Goal: Transaction & Acquisition: Purchase product/service

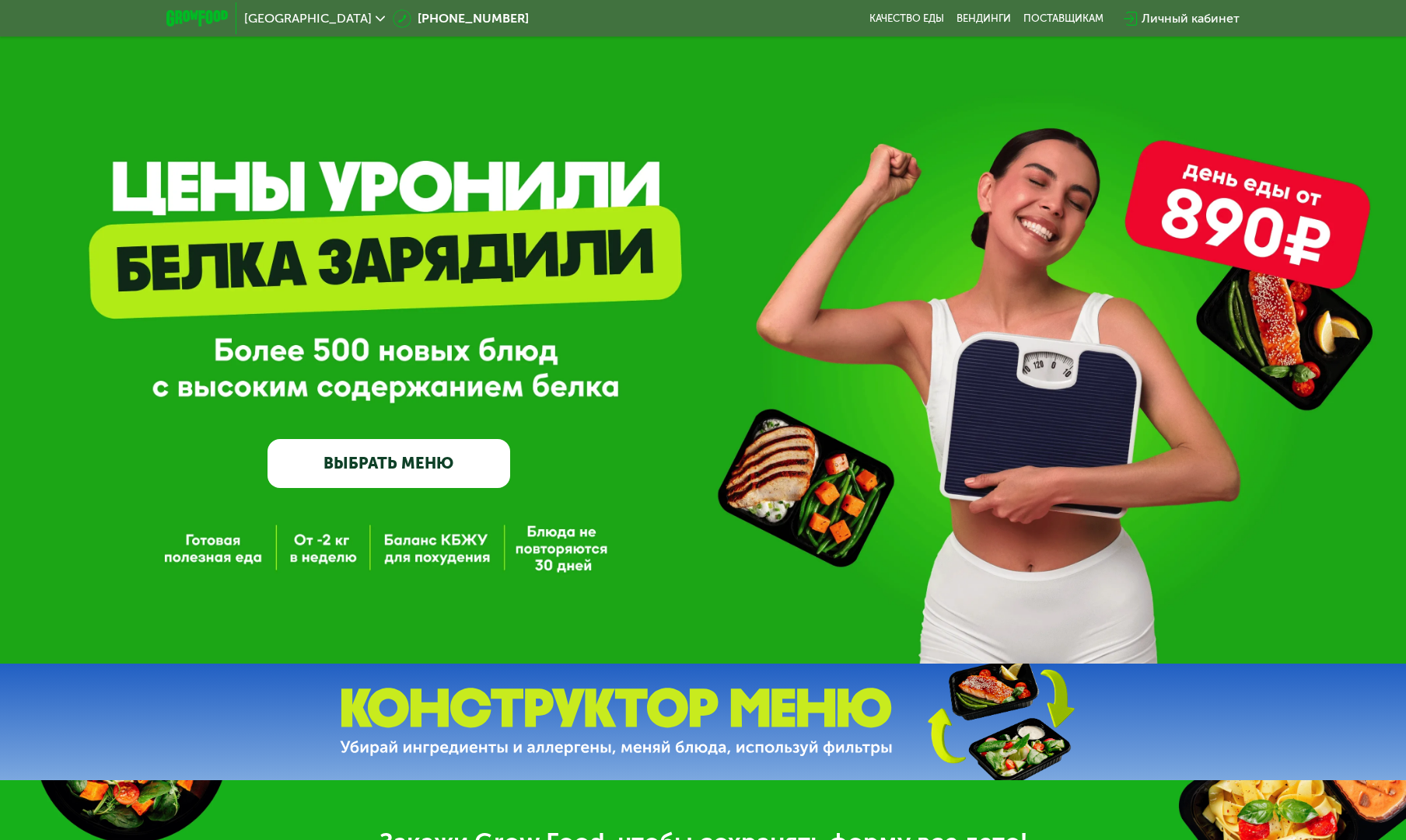
click at [423, 477] on link "ВЫБРАТЬ МЕНЮ" at bounding box center [389, 463] width 243 height 49
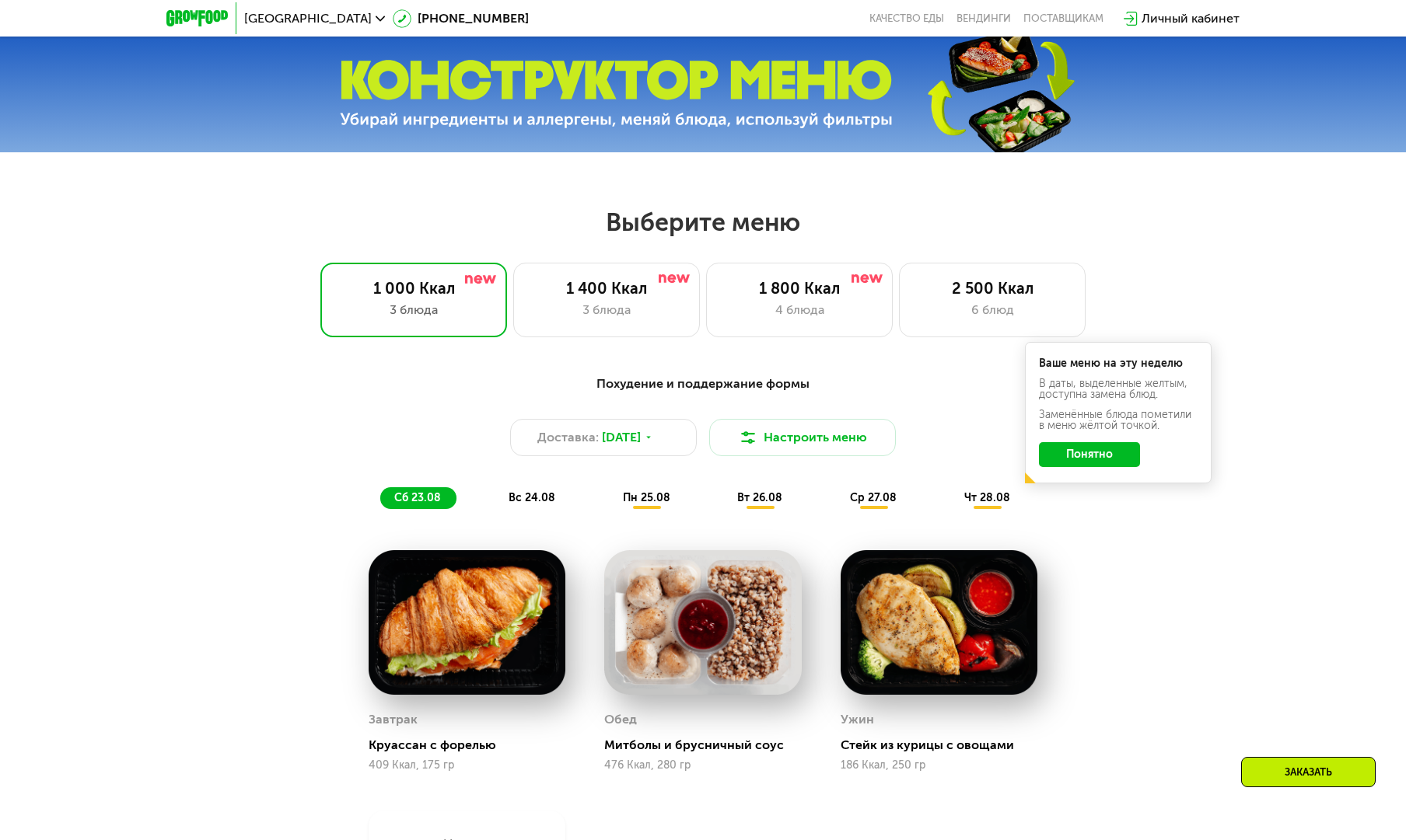
scroll to position [629, 0]
click at [1111, 450] on button "Понятно" at bounding box center [1089, 454] width 101 height 25
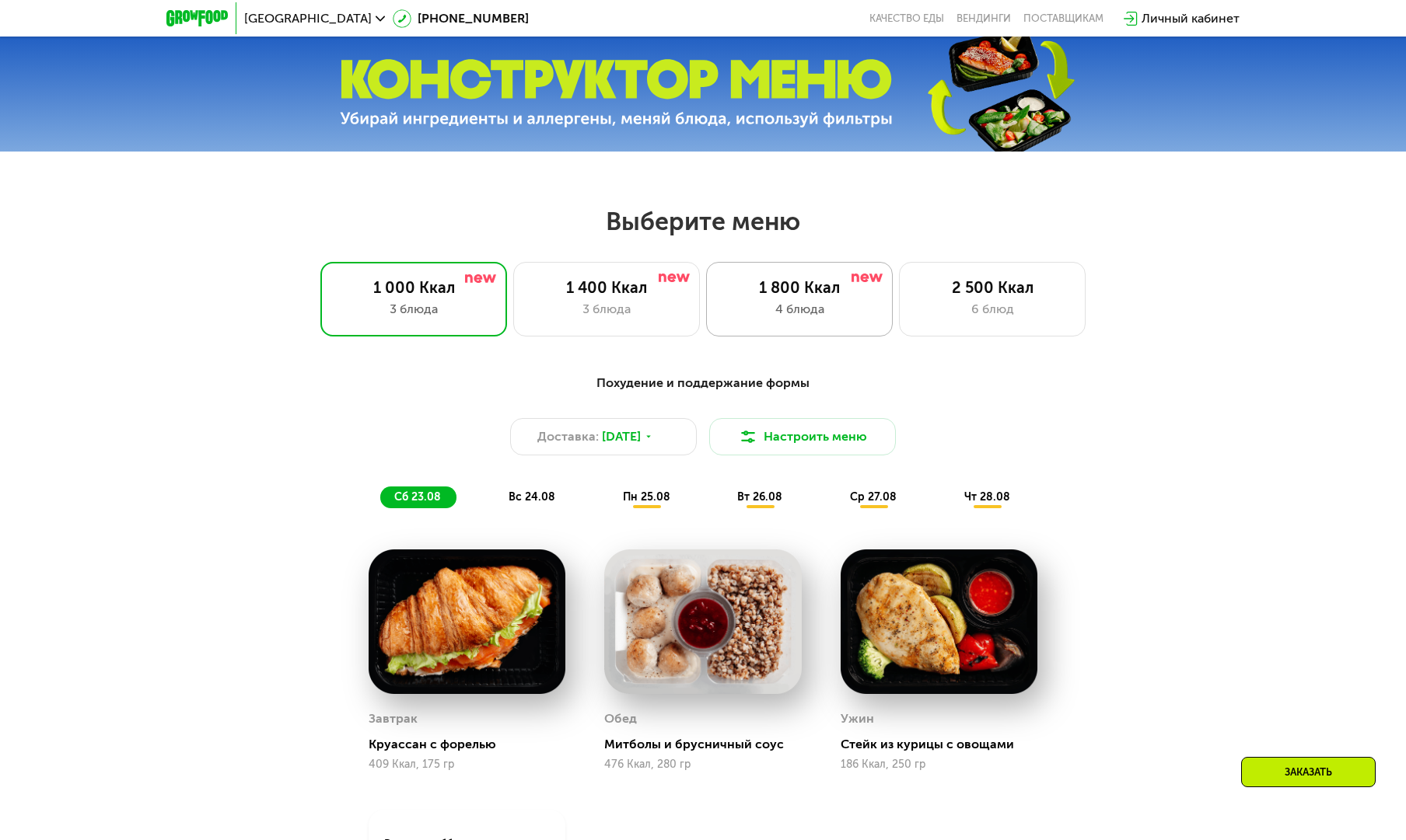
click at [813, 291] on div "1 800 Ккал" at bounding box center [799, 287] width 154 height 19
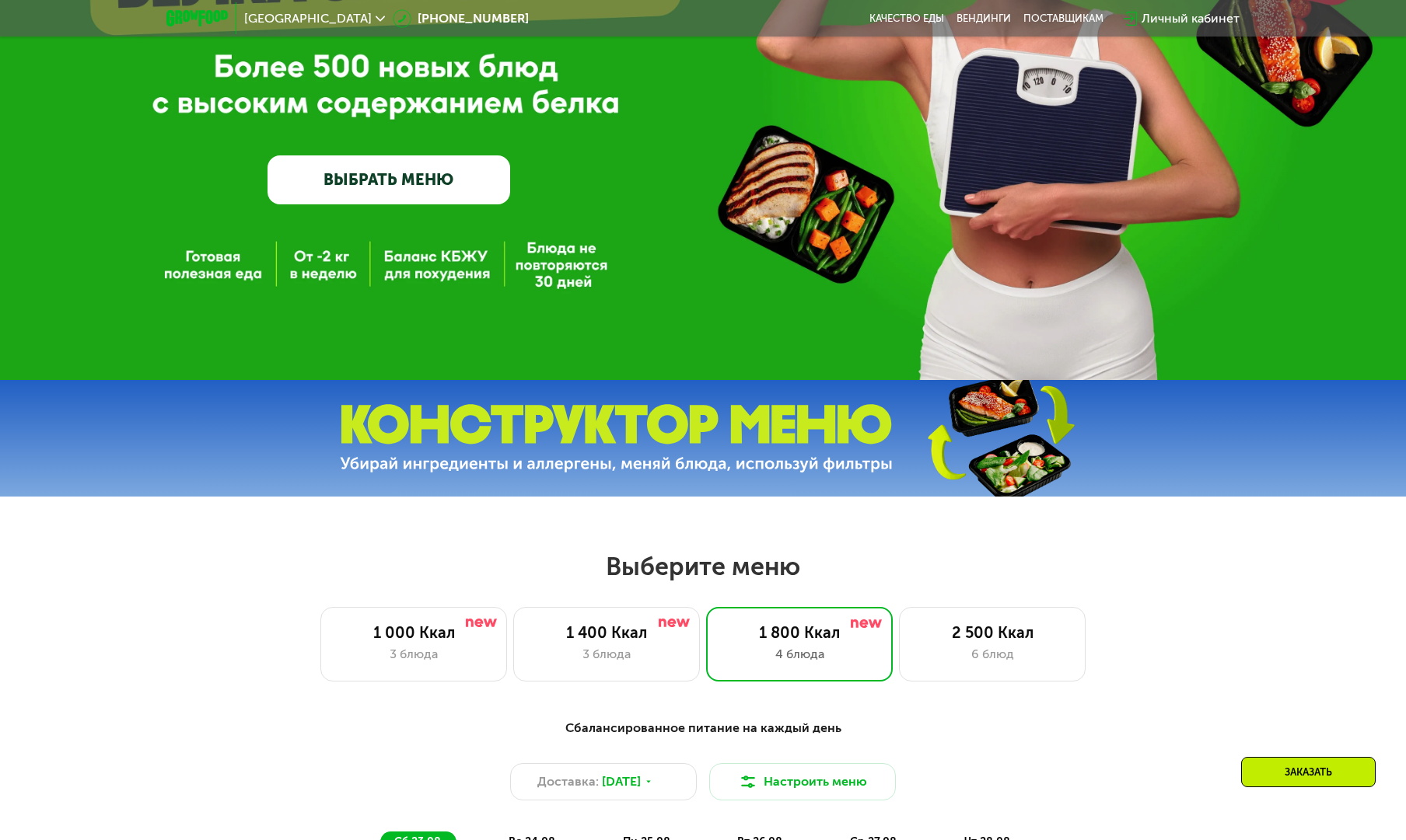
scroll to position [309, 0]
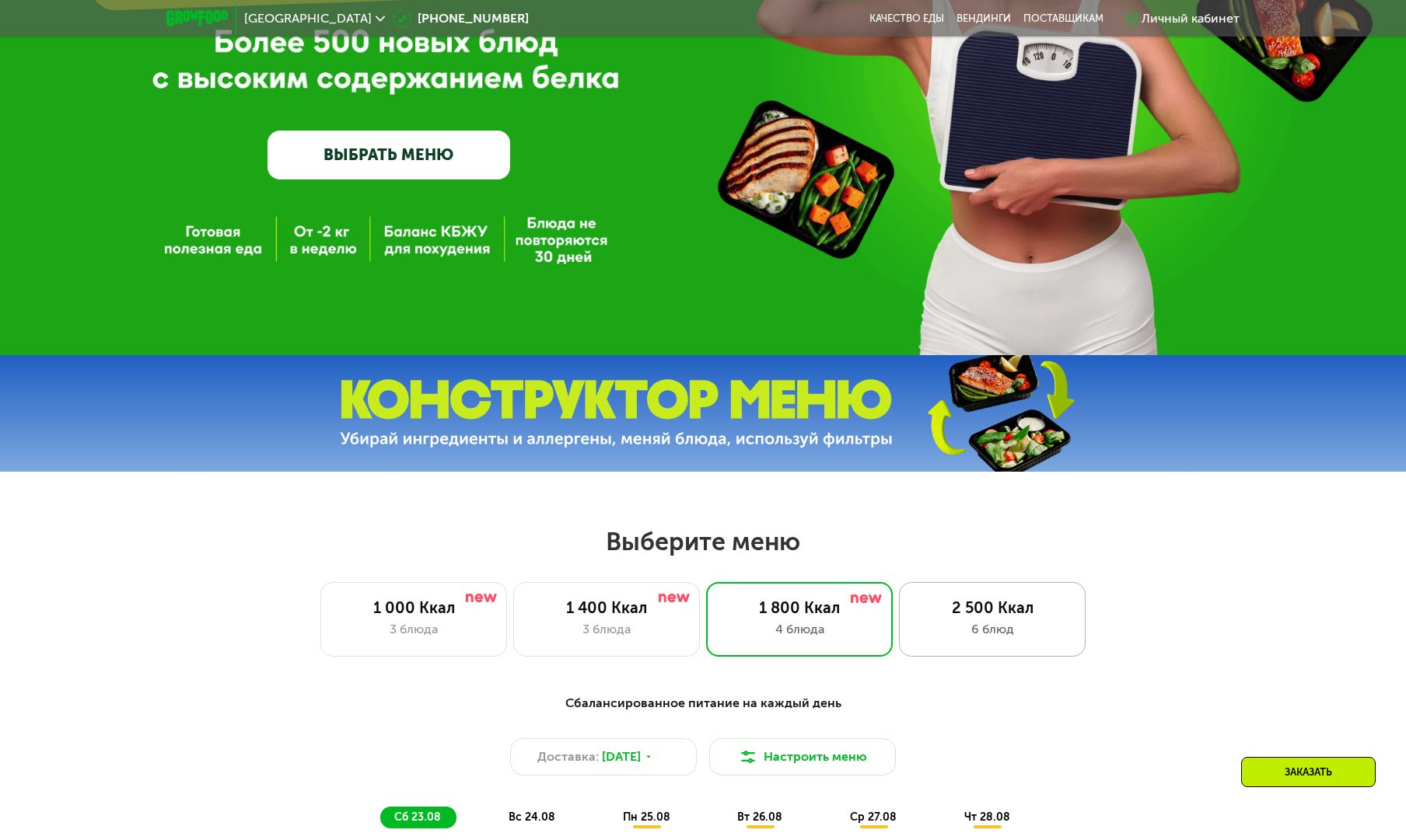
click at [960, 636] on div "6 блюд" at bounding box center [991, 629] width 154 height 19
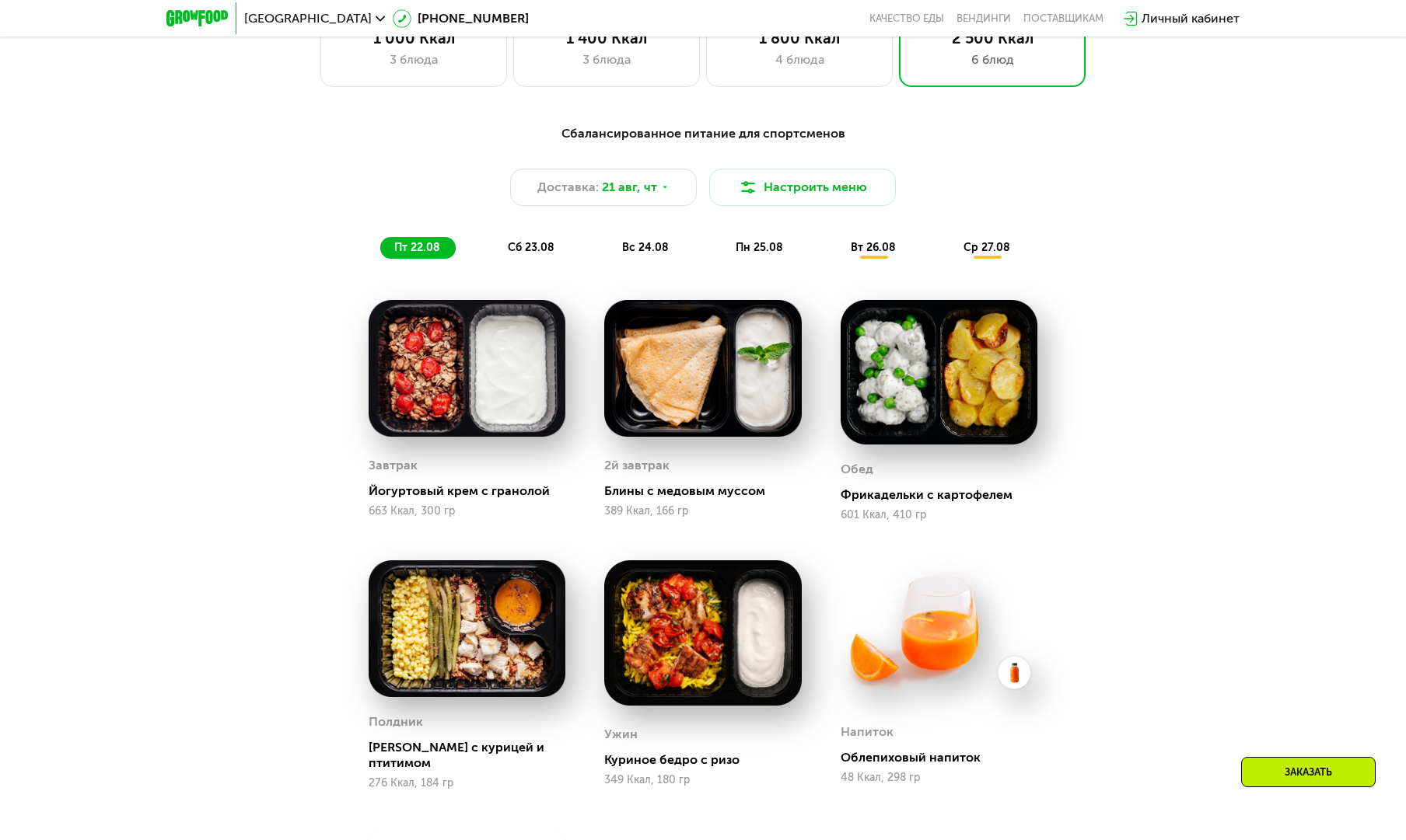
scroll to position [873, 0]
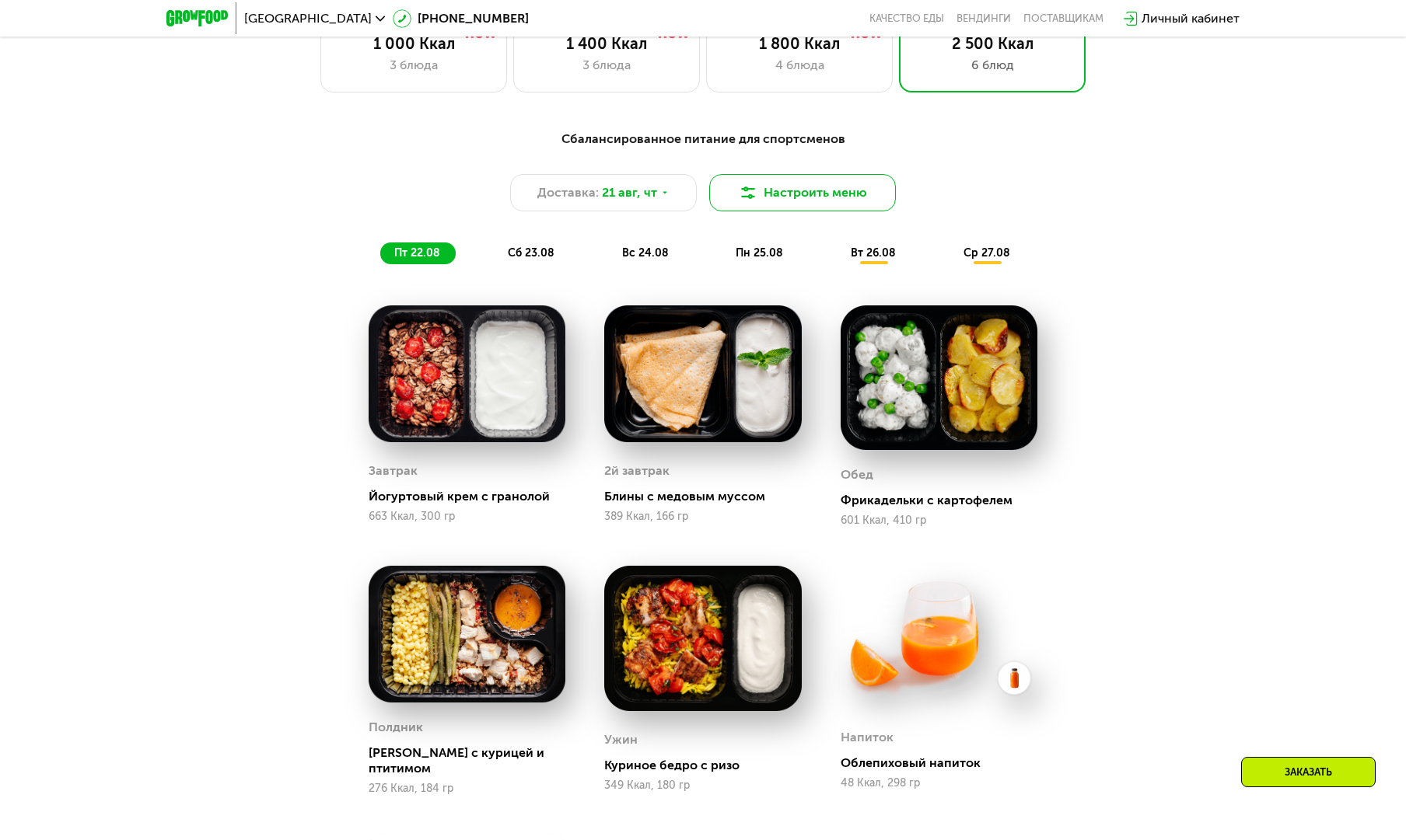
click at [795, 197] on button "Настроить меню" at bounding box center [803, 193] width 187 height 38
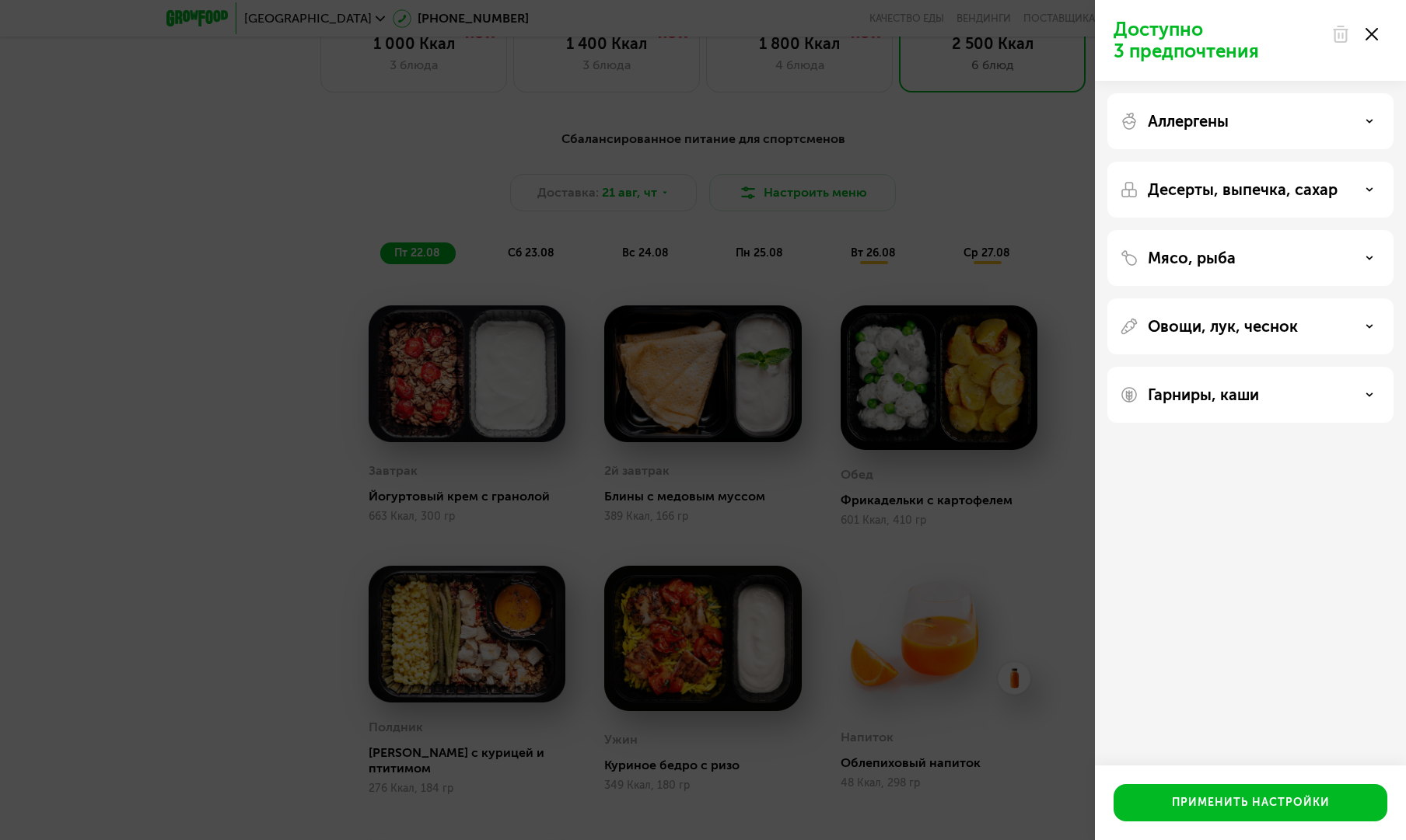
click at [1372, 36] on icon at bounding box center [1372, 34] width 13 height 13
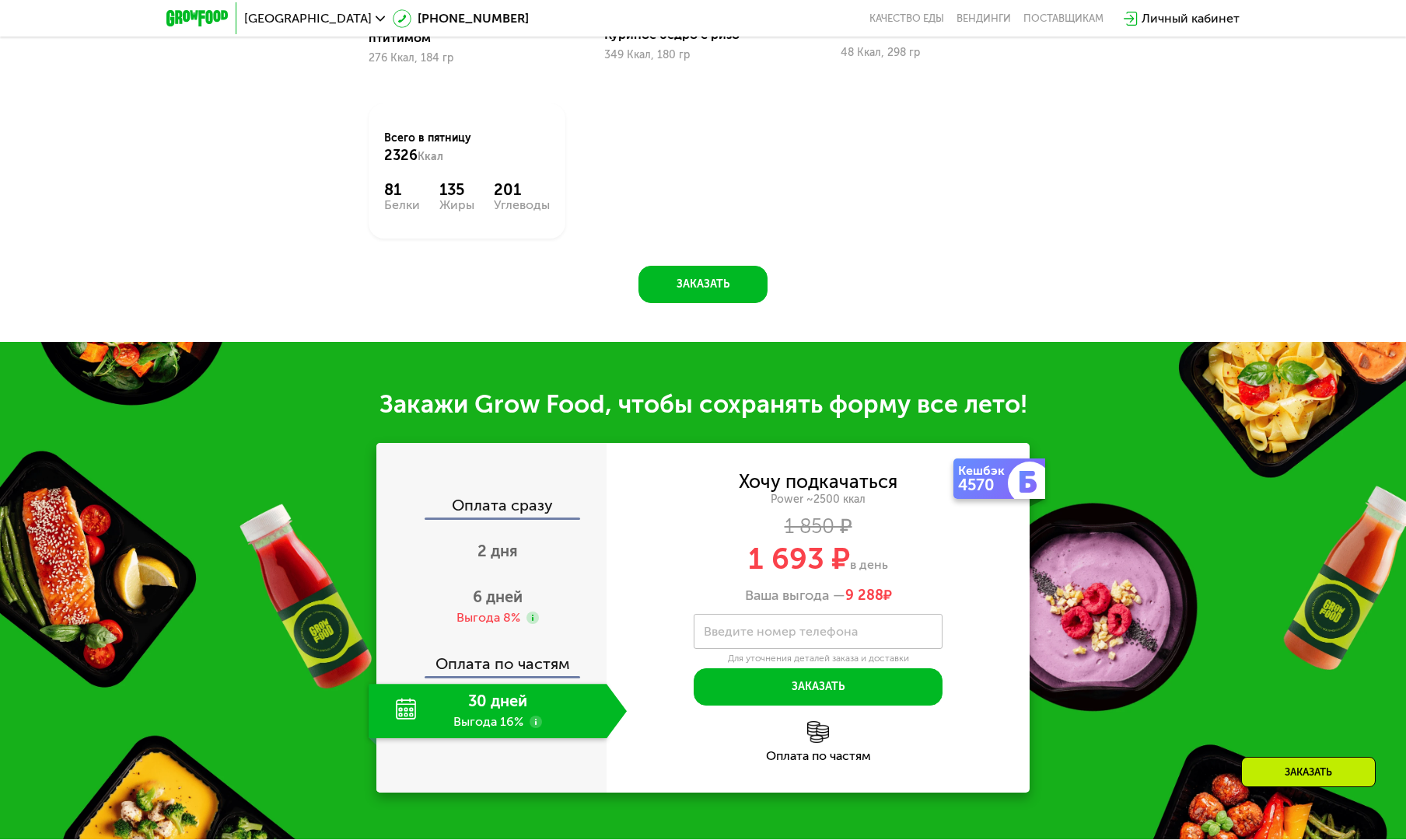
scroll to position [1874, 0]
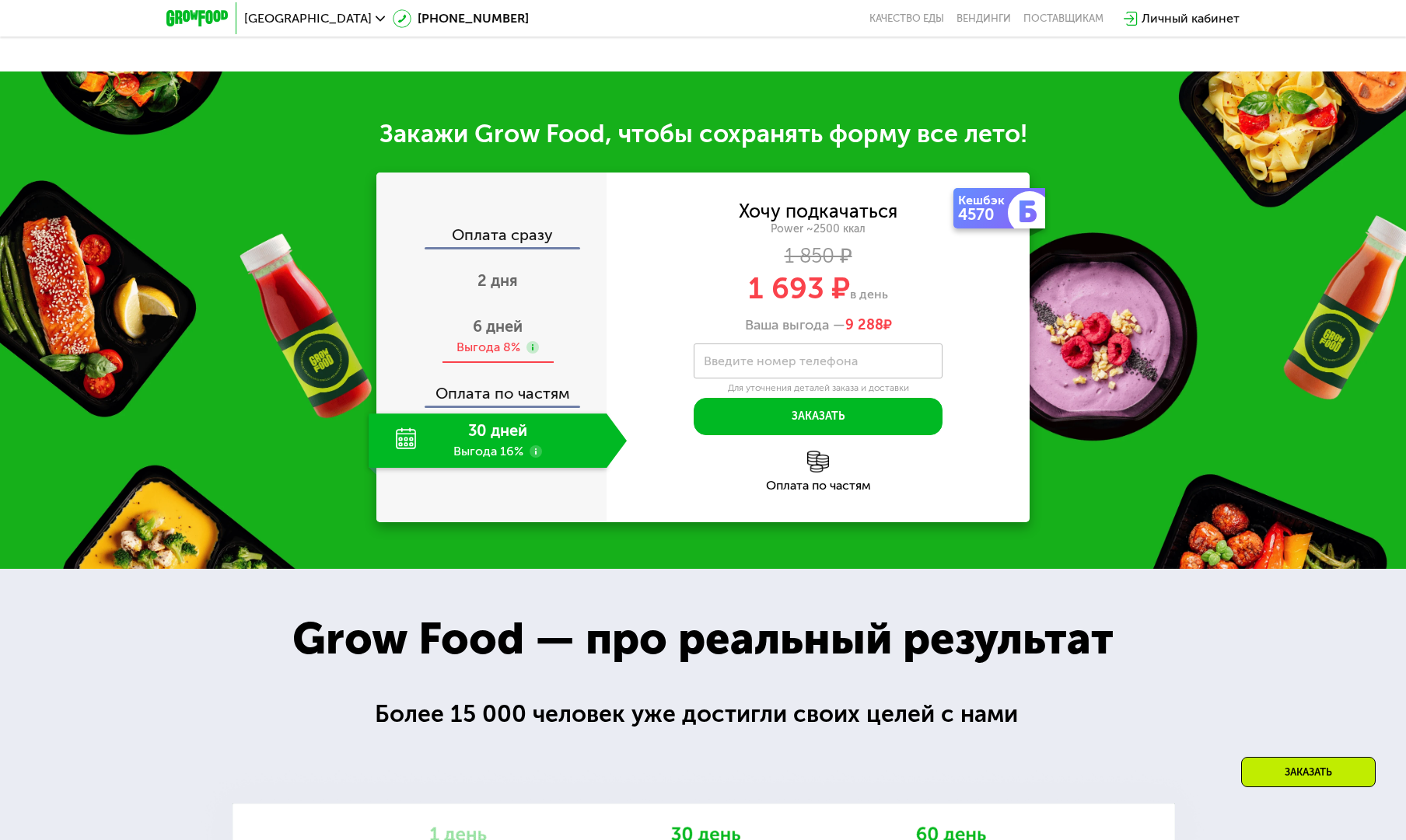
click at [511, 339] on div "Выгода 8%" at bounding box center [488, 347] width 64 height 17
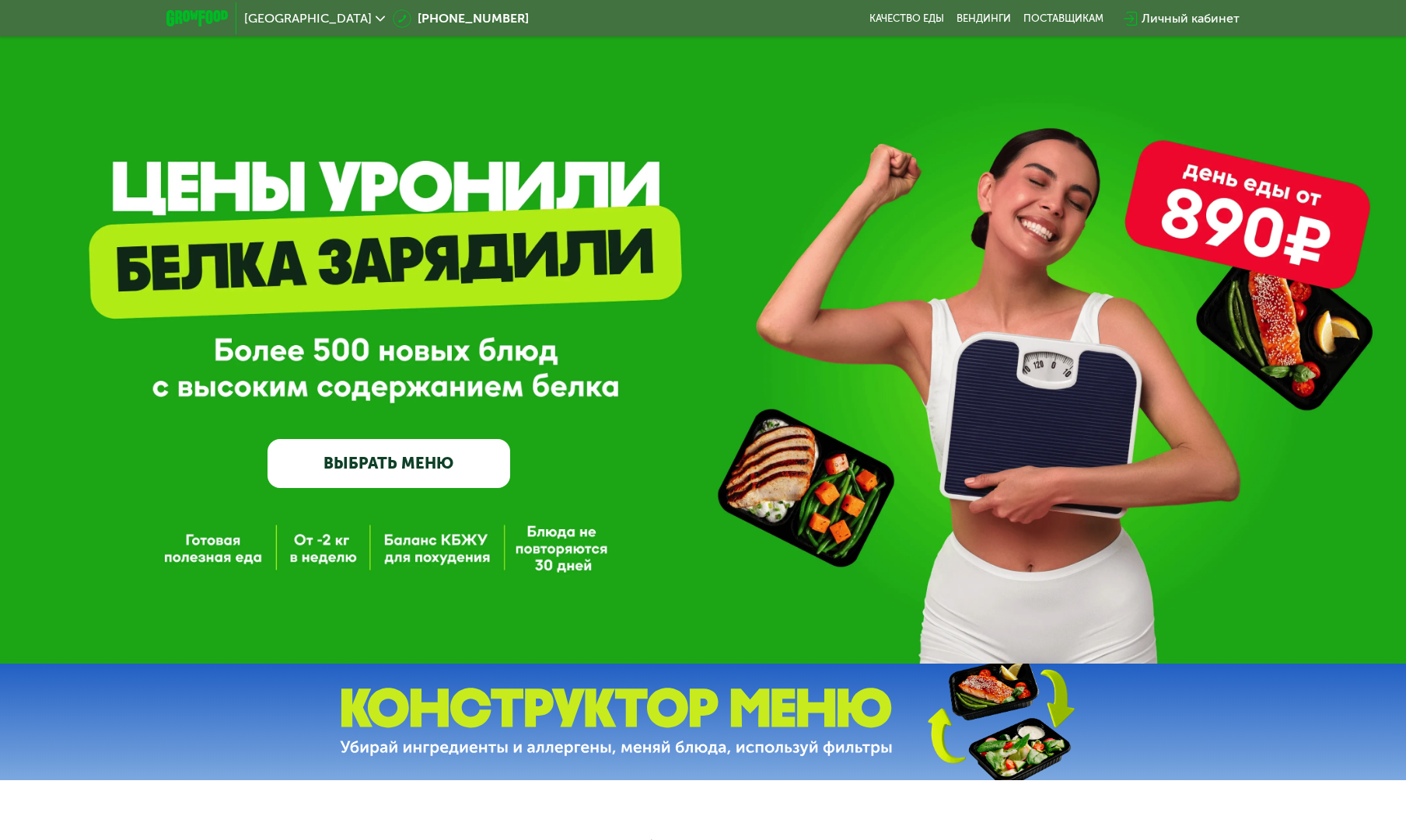
scroll to position [0, 0]
click at [284, 17] on span "[GEOGRAPHIC_DATA]" at bounding box center [308, 19] width 127 height 13
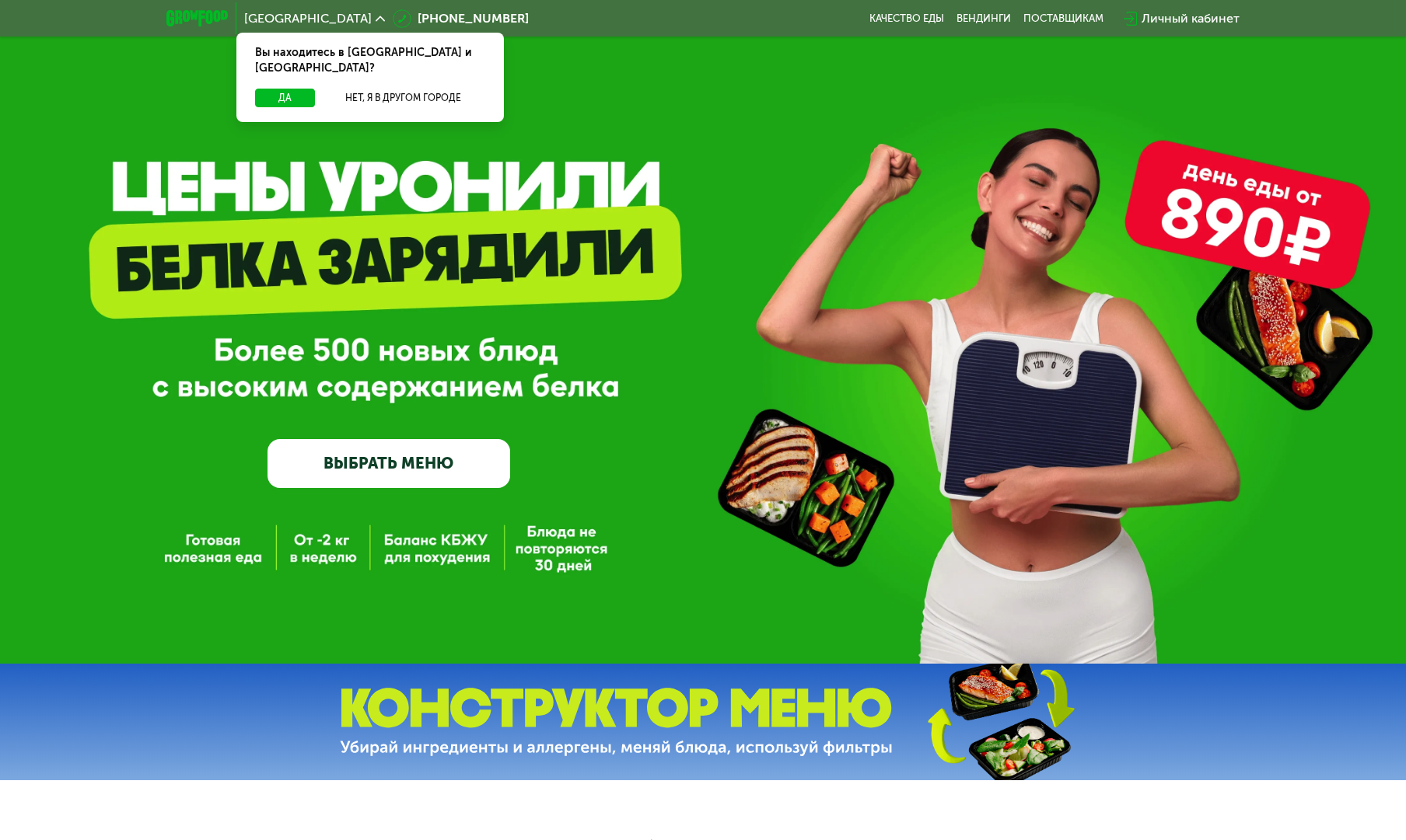
click at [813, 167] on div "GrowFood — доставка правильного питания ВЫБРАТЬ МЕНЮ" at bounding box center [703, 332] width 1406 height 664
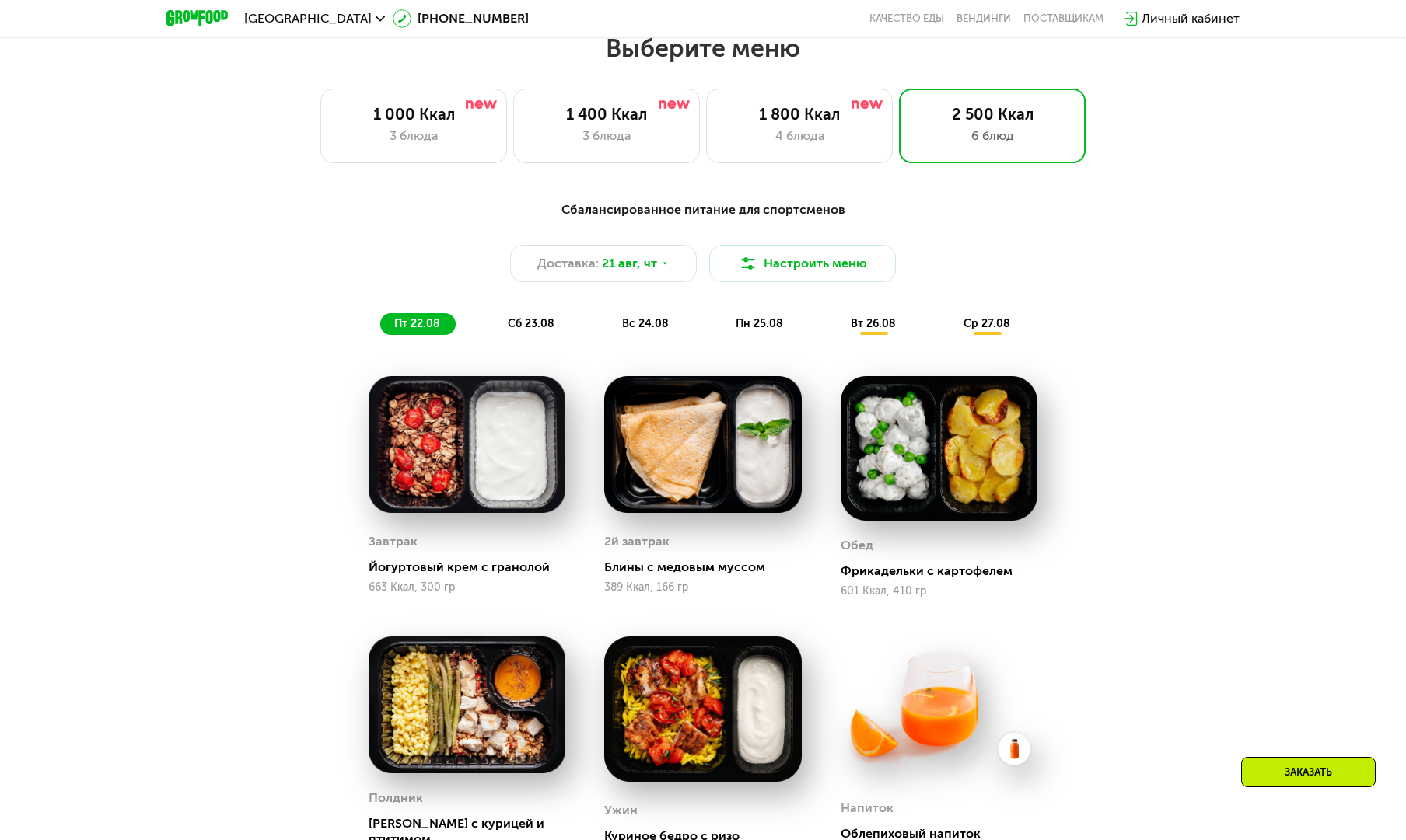
scroll to position [760, 0]
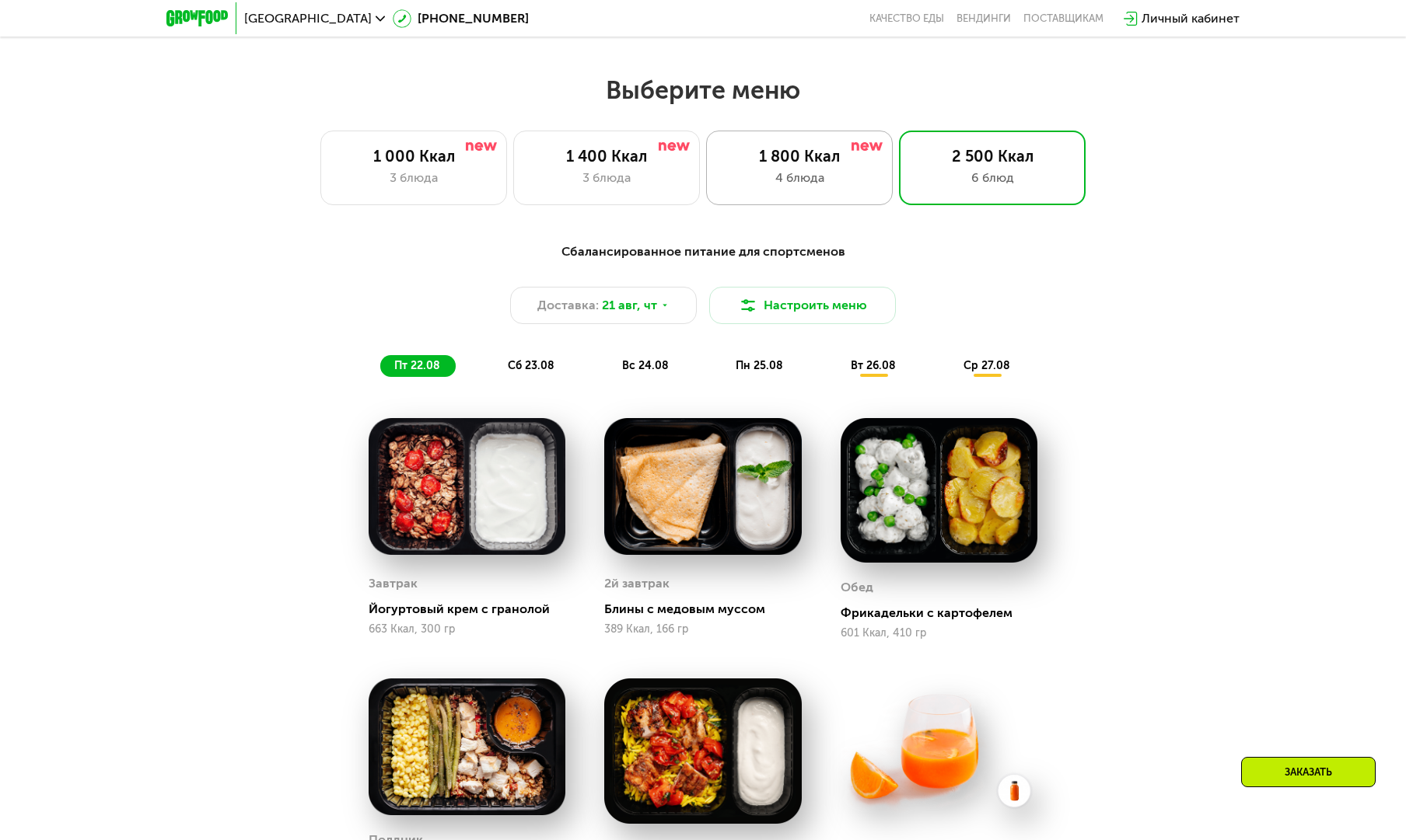
click at [783, 153] on div "1 800 Ккал" at bounding box center [799, 156] width 154 height 19
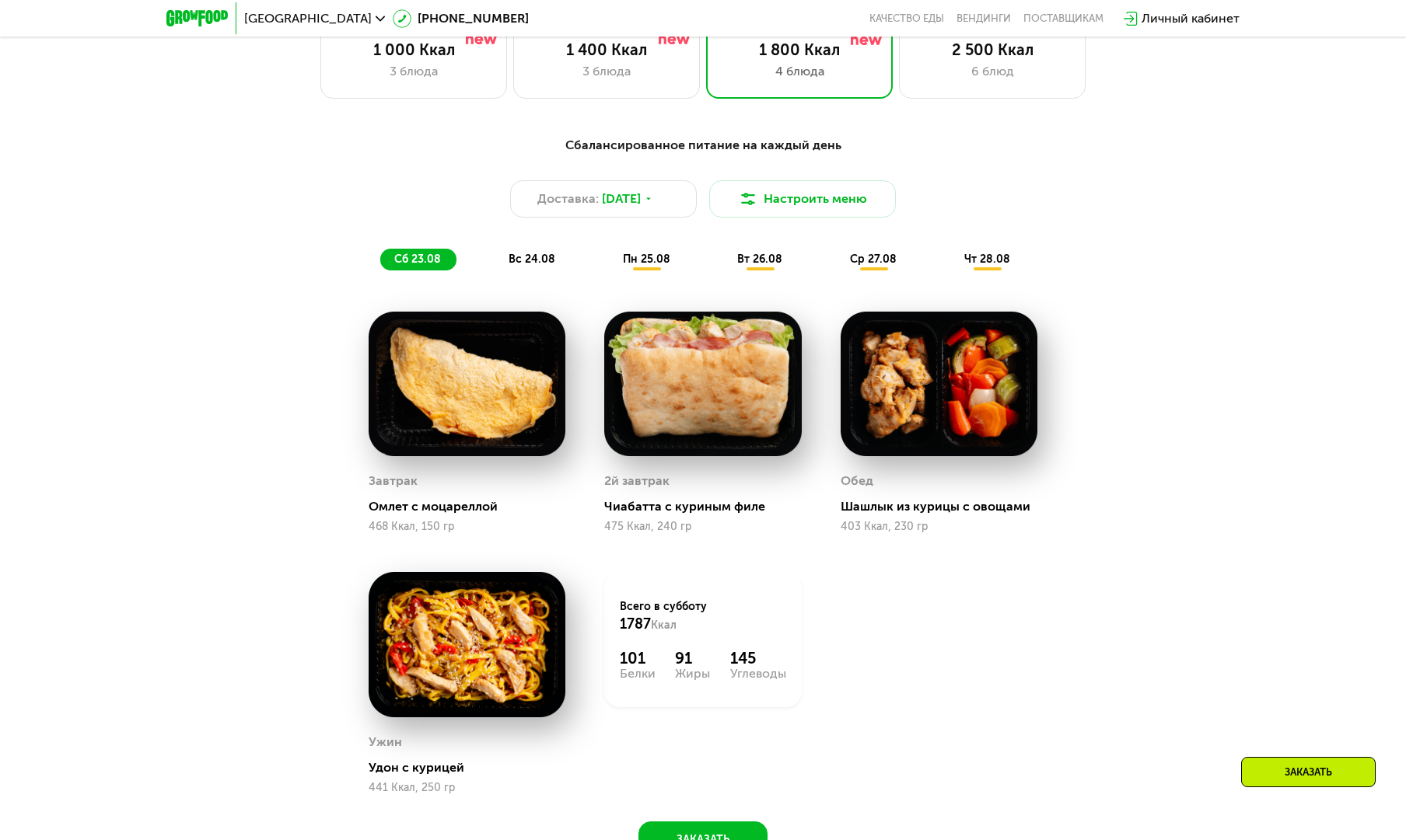
scroll to position [868, 0]
click at [638, 258] on span "пн 25.08" at bounding box center [646, 258] width 48 height 13
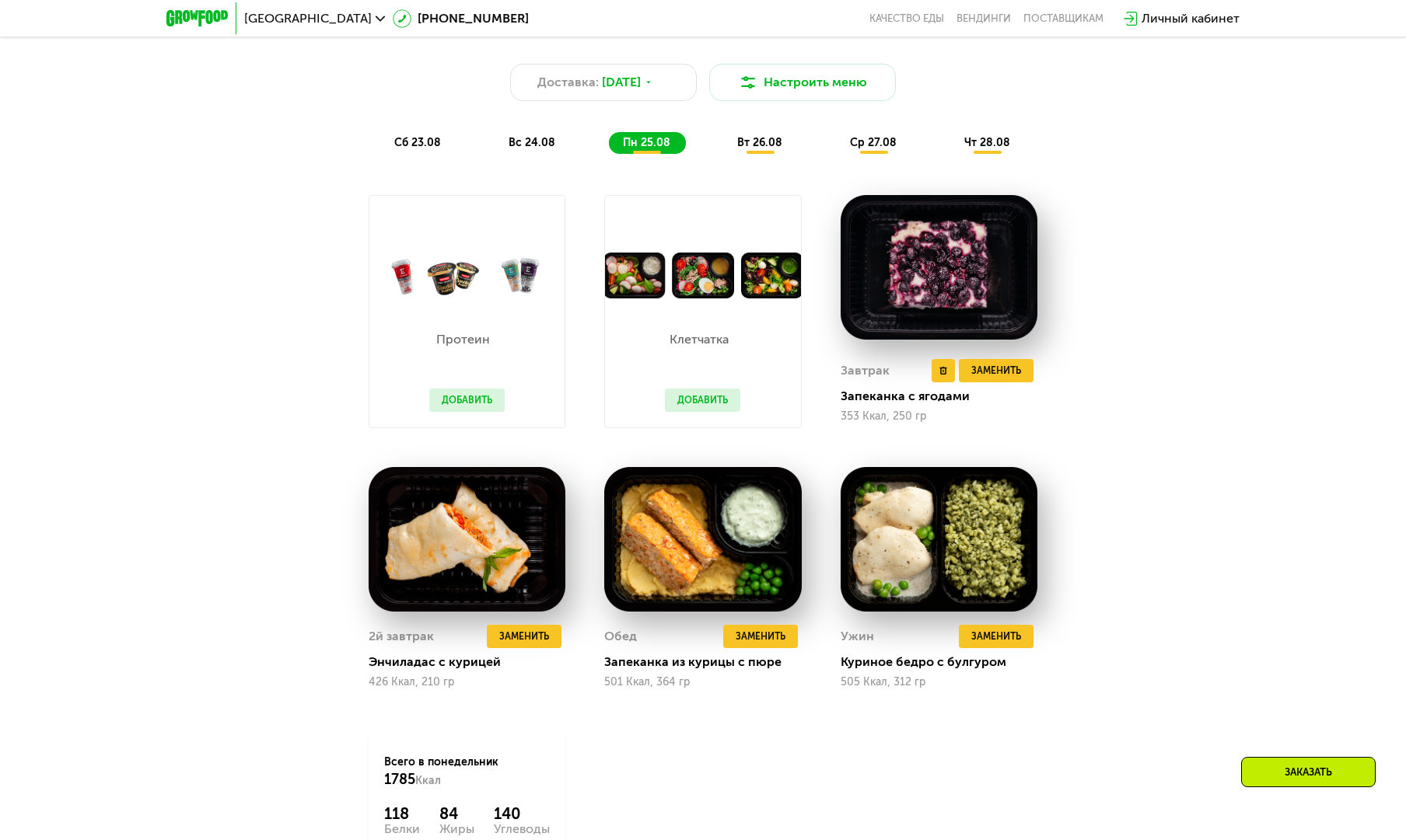
scroll to position [976, 0]
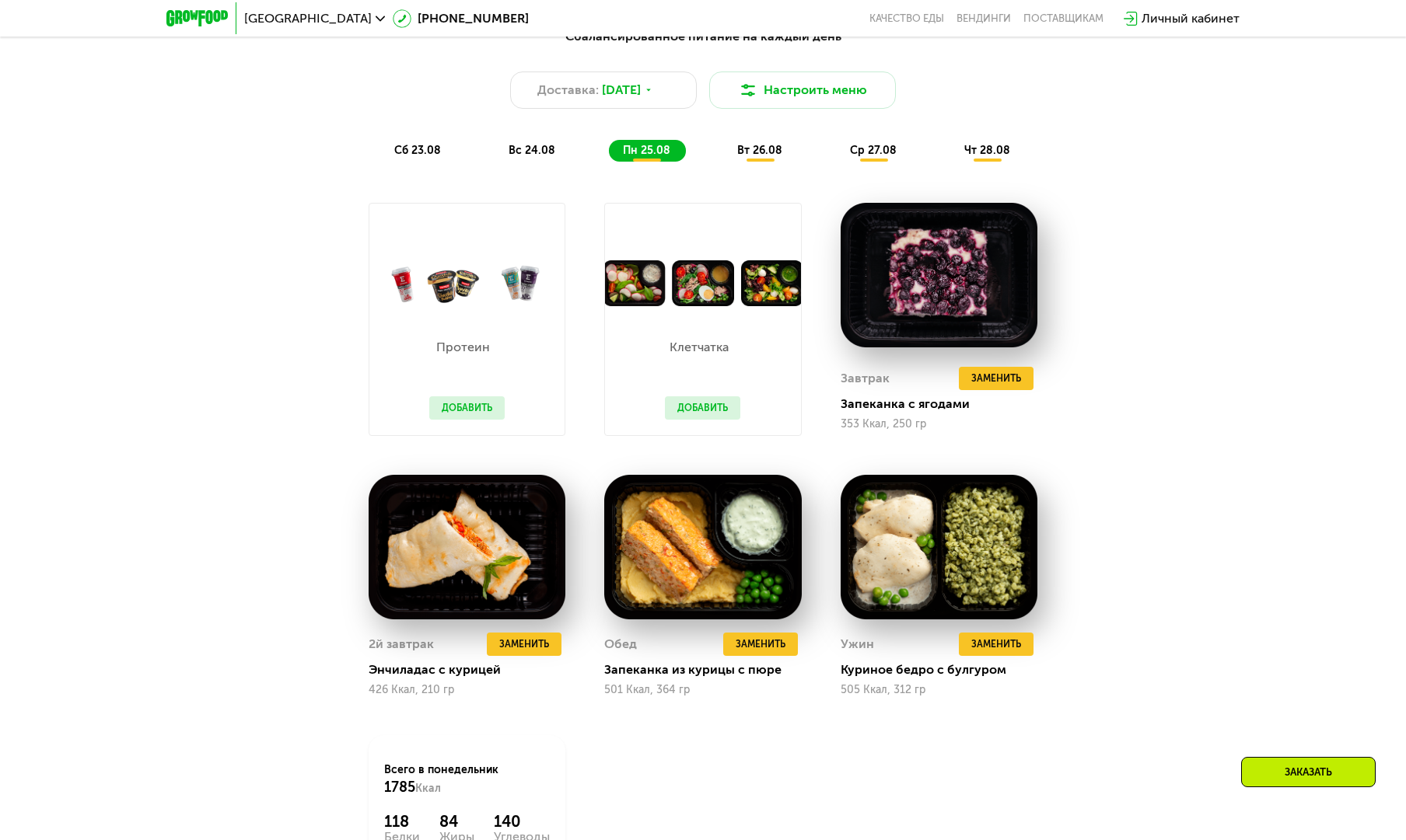
click at [766, 153] on span "вт 26.08" at bounding box center [760, 150] width 45 height 13
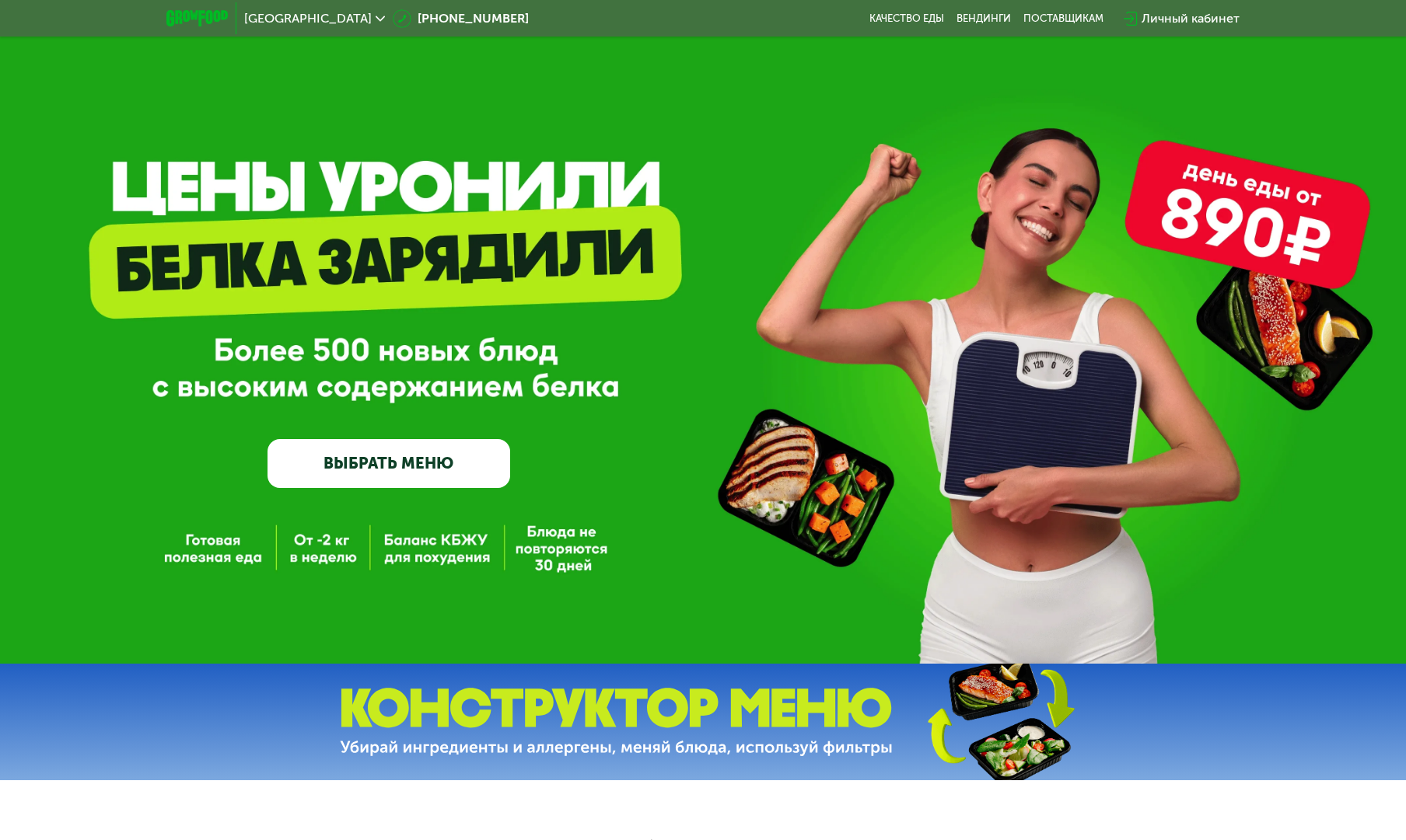
scroll to position [152, 0]
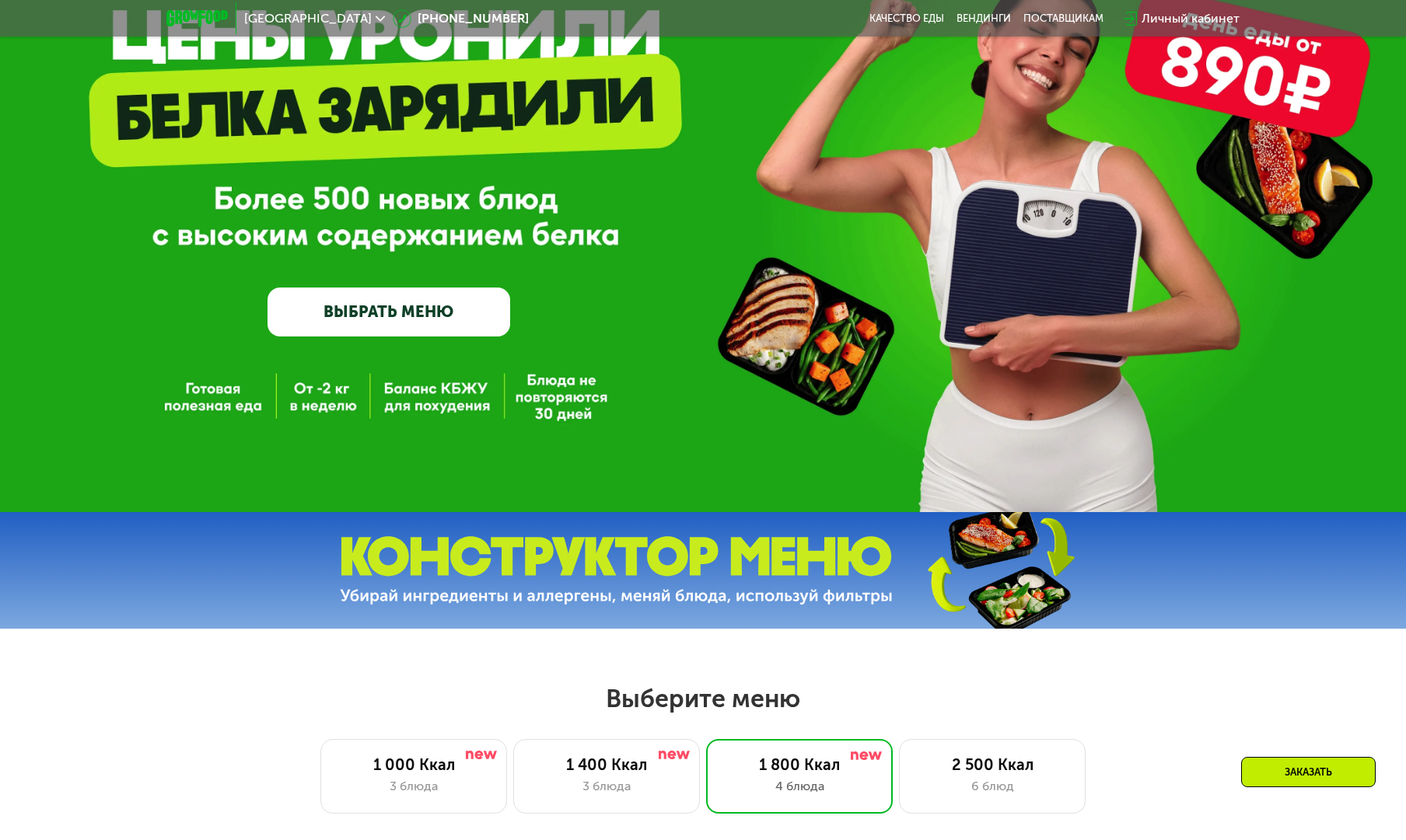
click at [414, 319] on link "ВЫБРАТЬ МЕНЮ" at bounding box center [389, 311] width 243 height 49
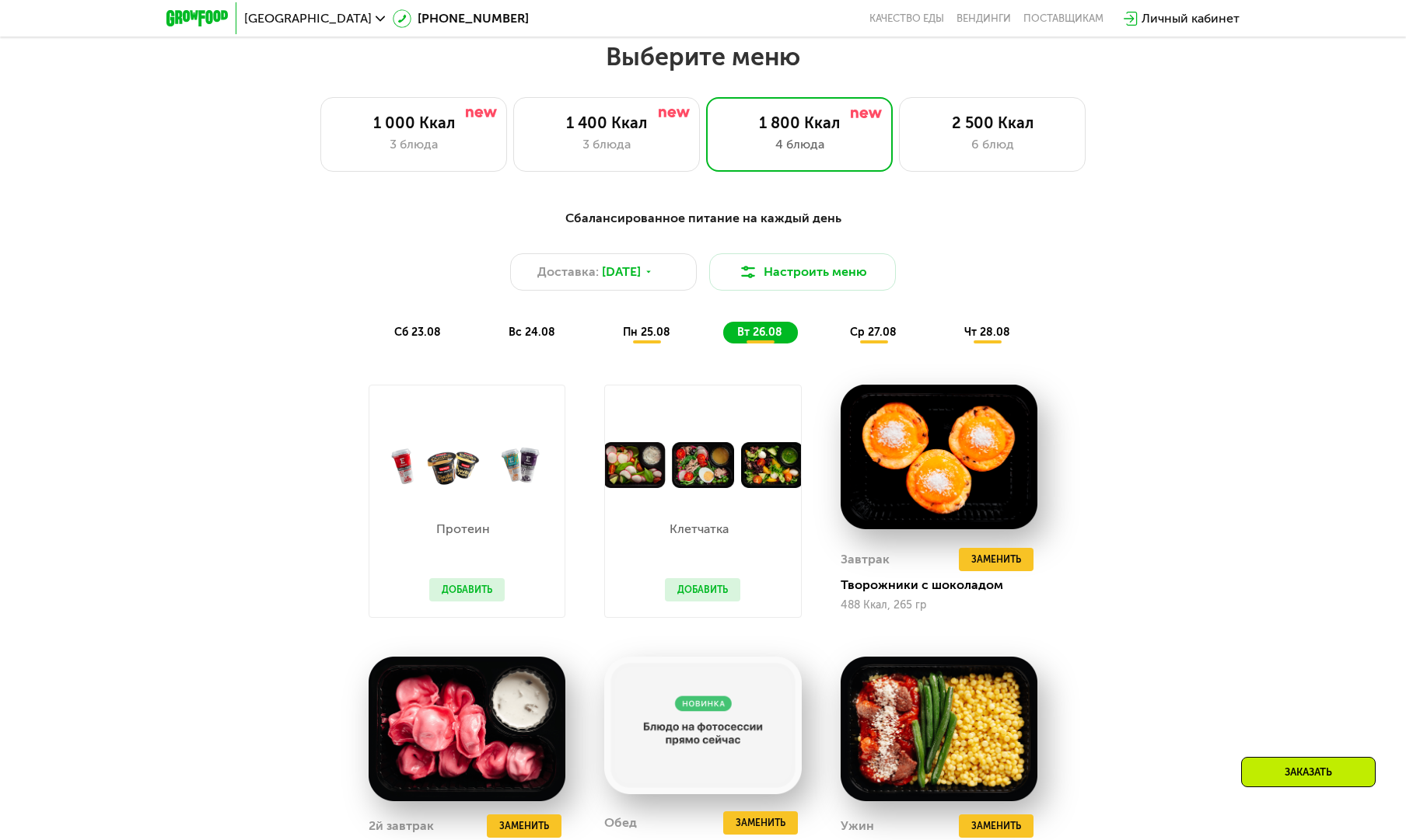
scroll to position [798, 0]
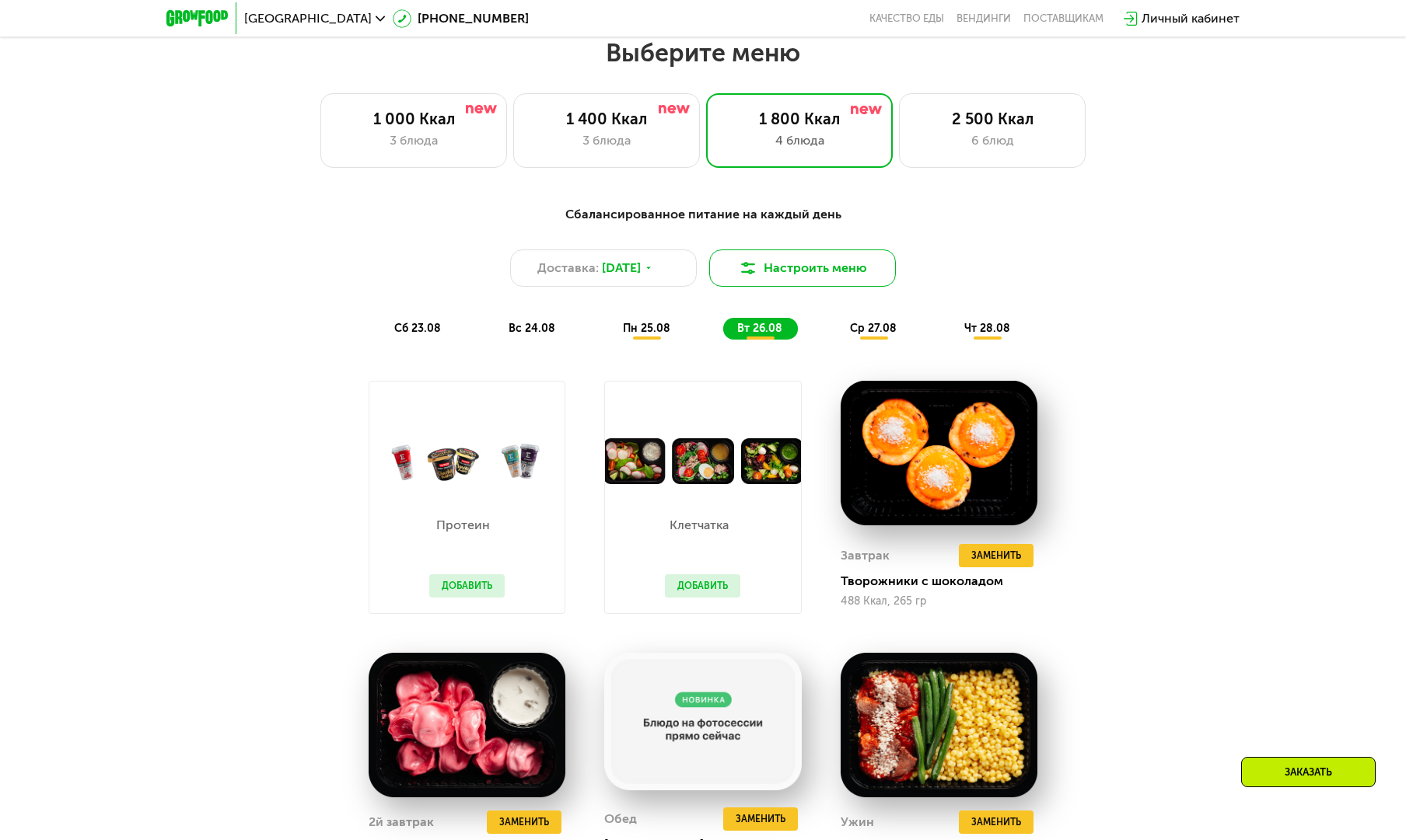
click at [803, 267] on button "Настроить меню" at bounding box center [803, 268] width 187 height 38
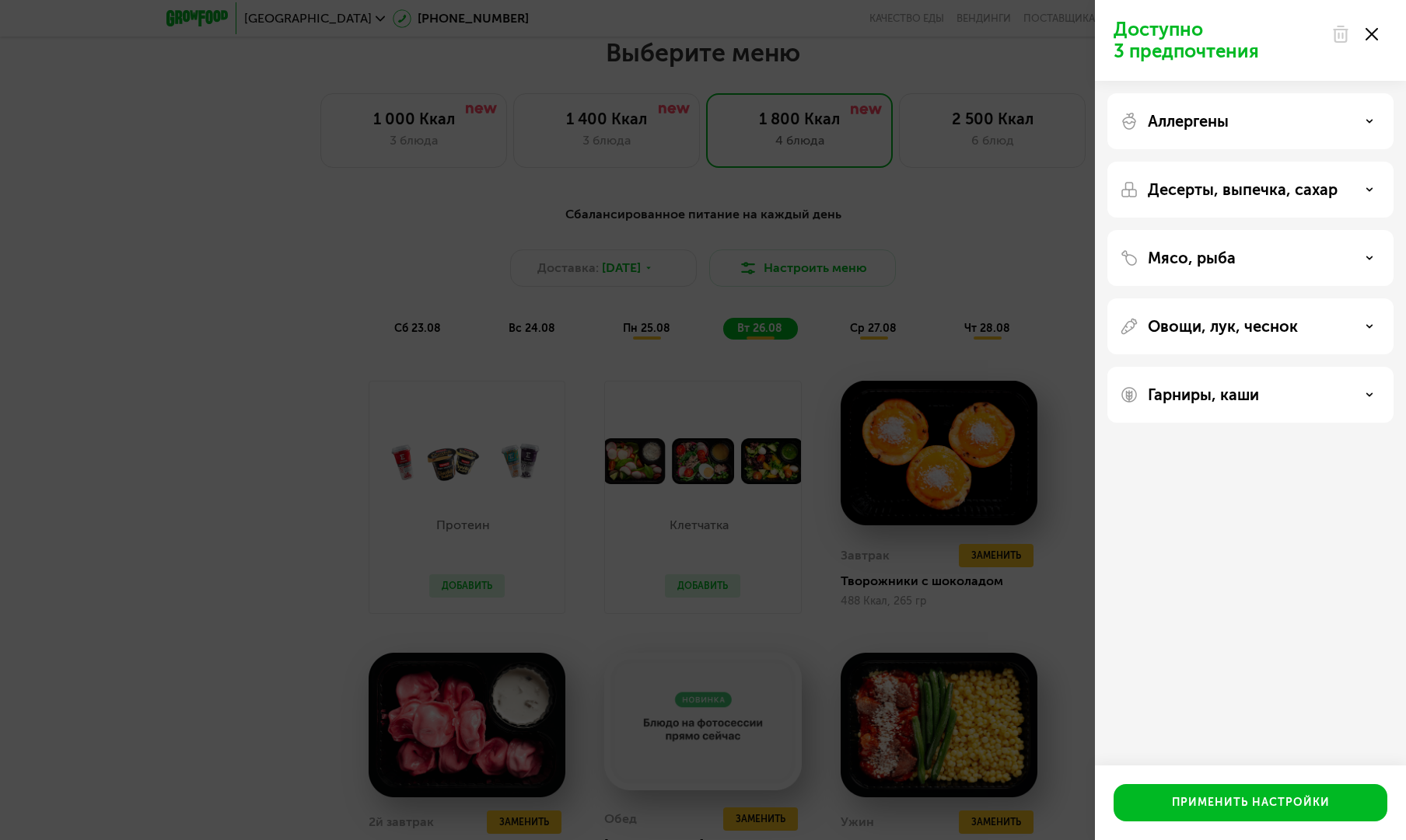
click at [1364, 190] on div "Десерты, выпечка, сахар" at bounding box center [1250, 189] width 261 height 19
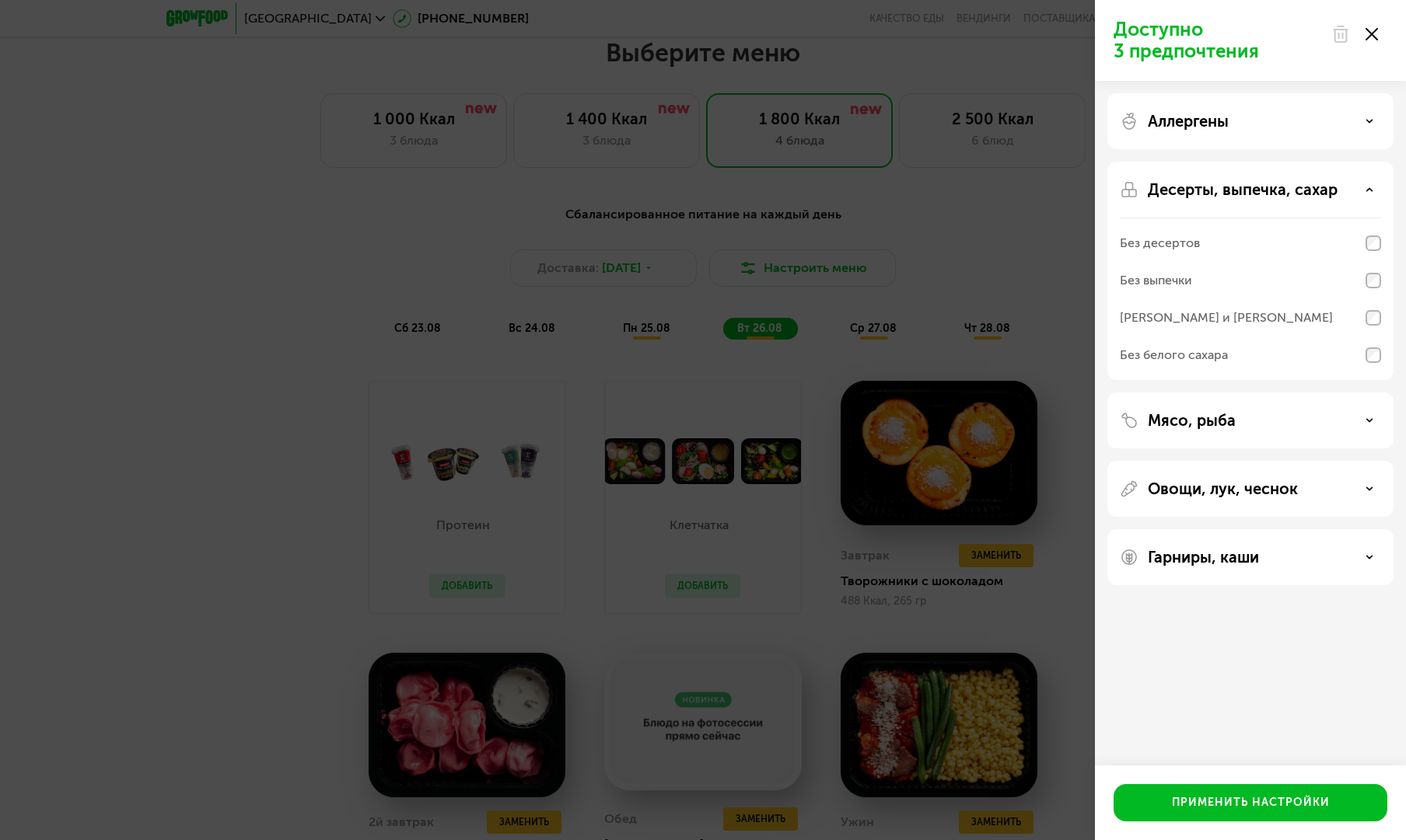
click at [1364, 190] on div "Десерты, выпечка, сахар" at bounding box center [1250, 189] width 261 height 19
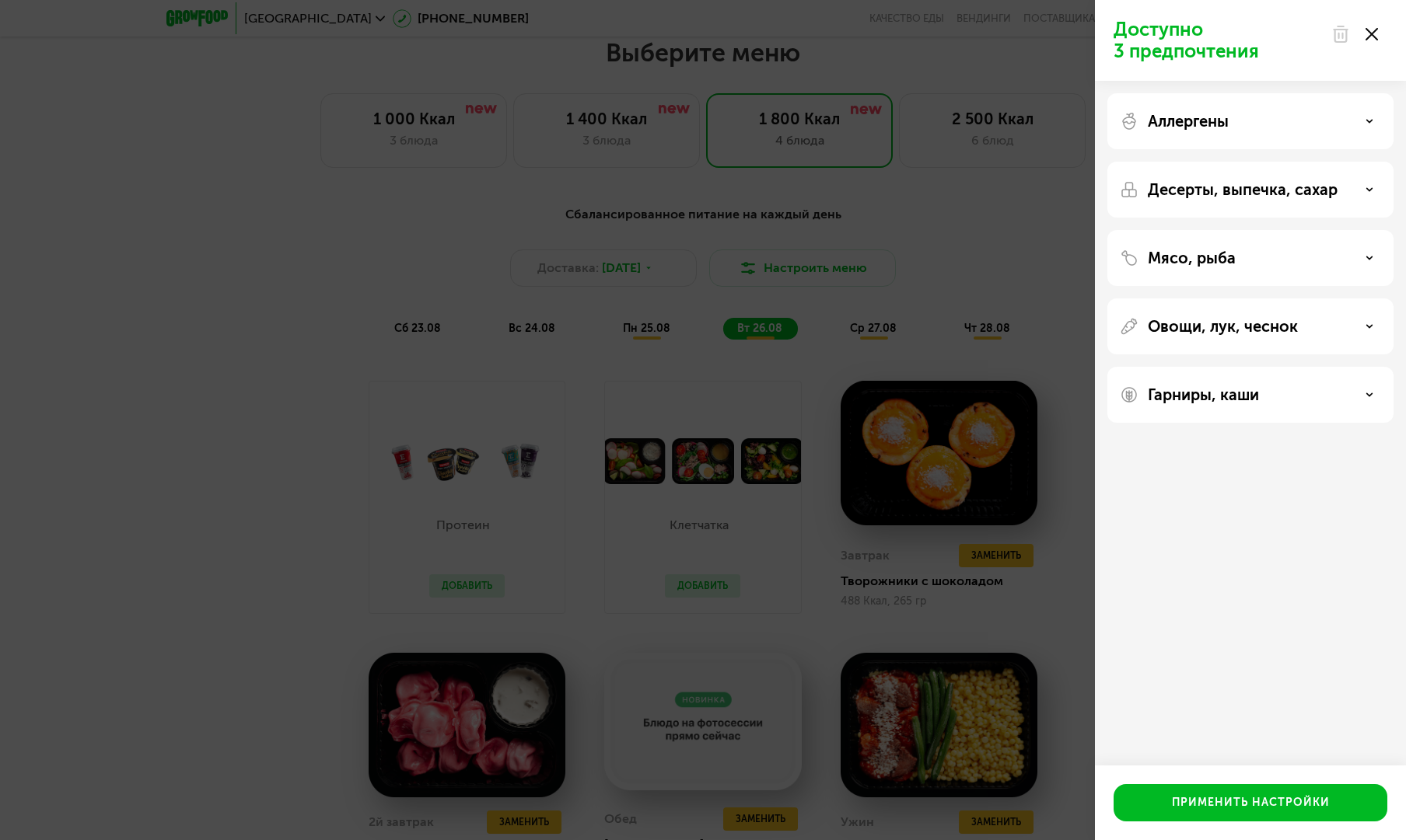
click at [1366, 36] on icon at bounding box center [1372, 34] width 13 height 13
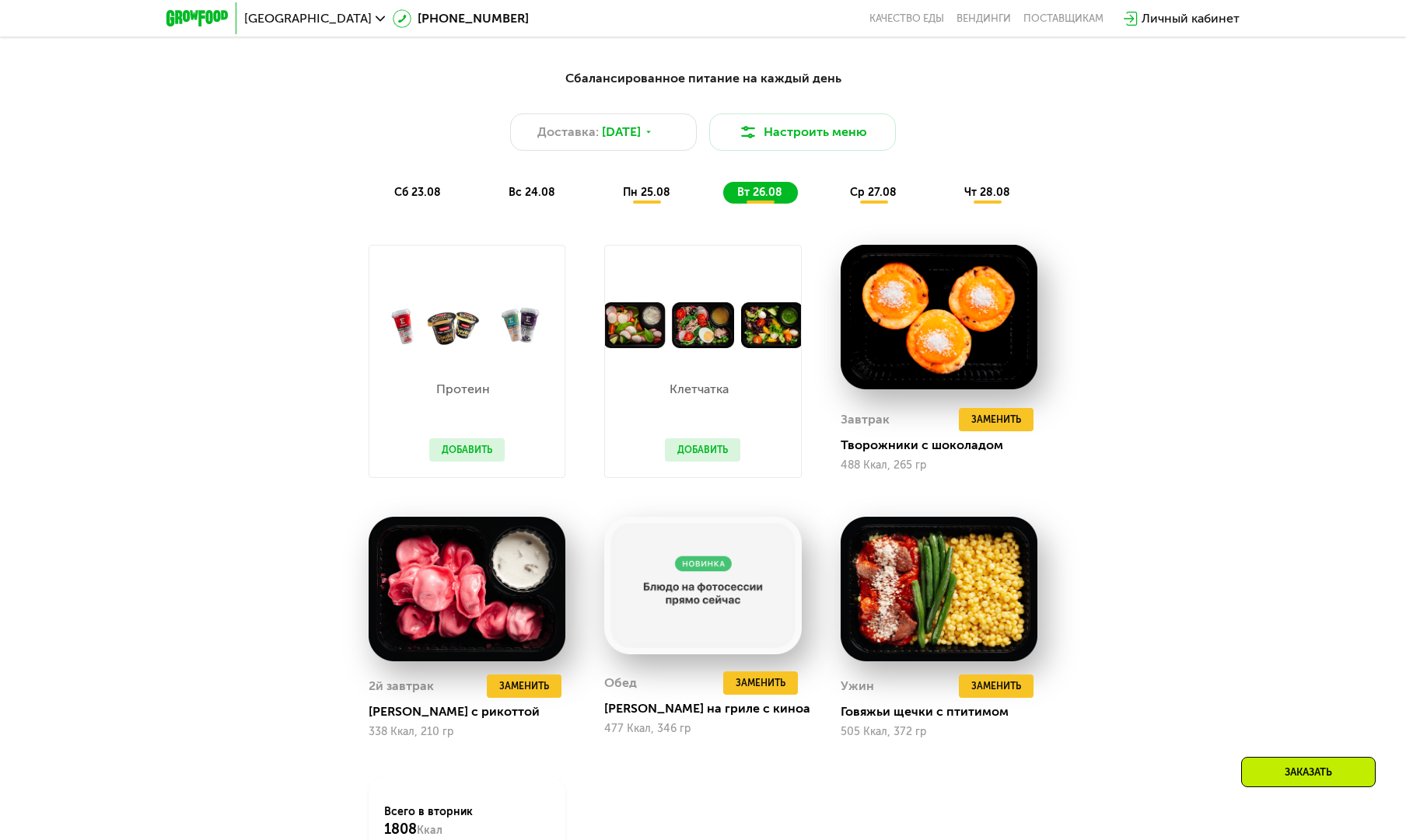
scroll to position [787, 0]
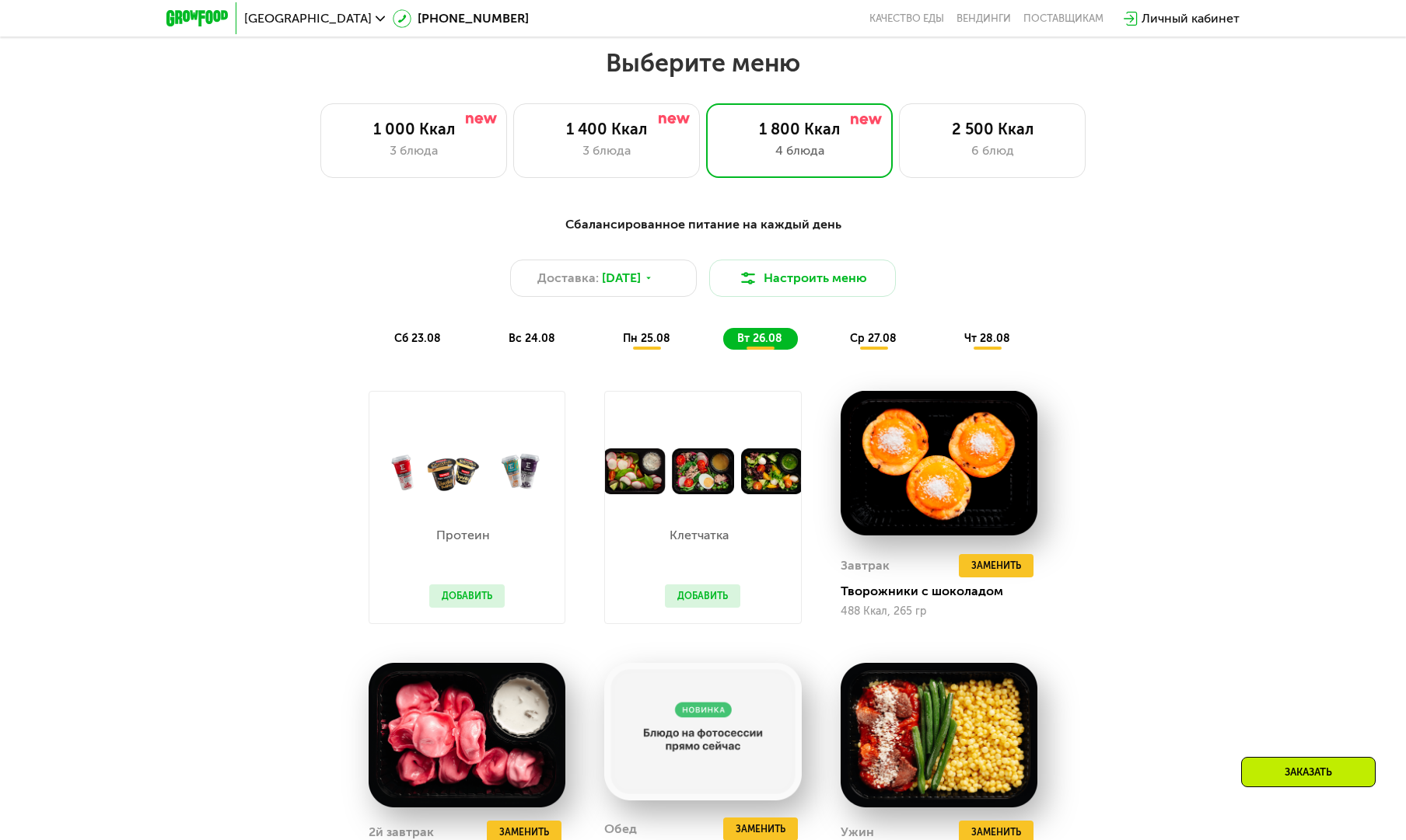
click at [639, 338] on span "пн 25.08" at bounding box center [646, 338] width 48 height 13
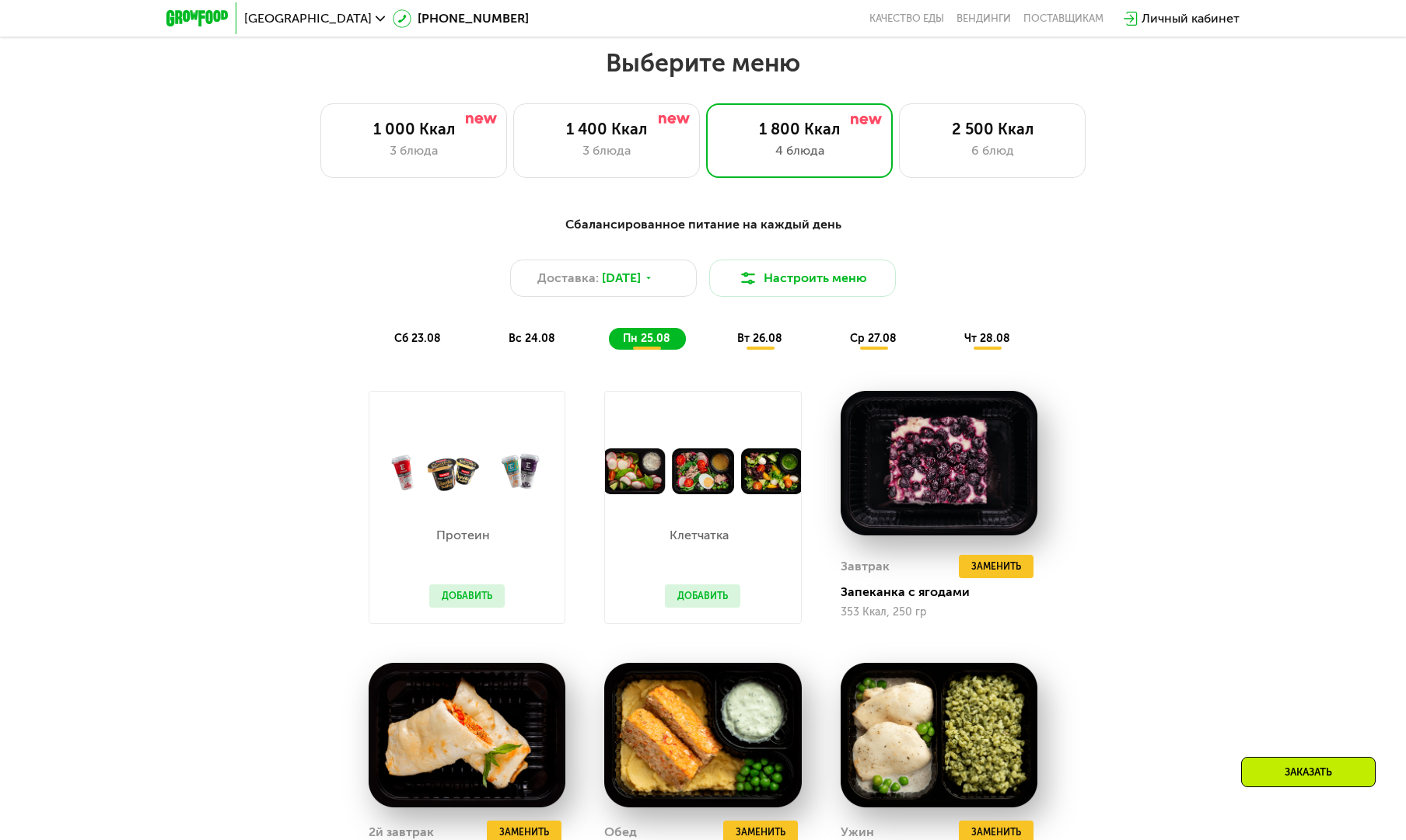
click at [413, 339] on span "сб 23.08" at bounding box center [417, 338] width 47 height 13
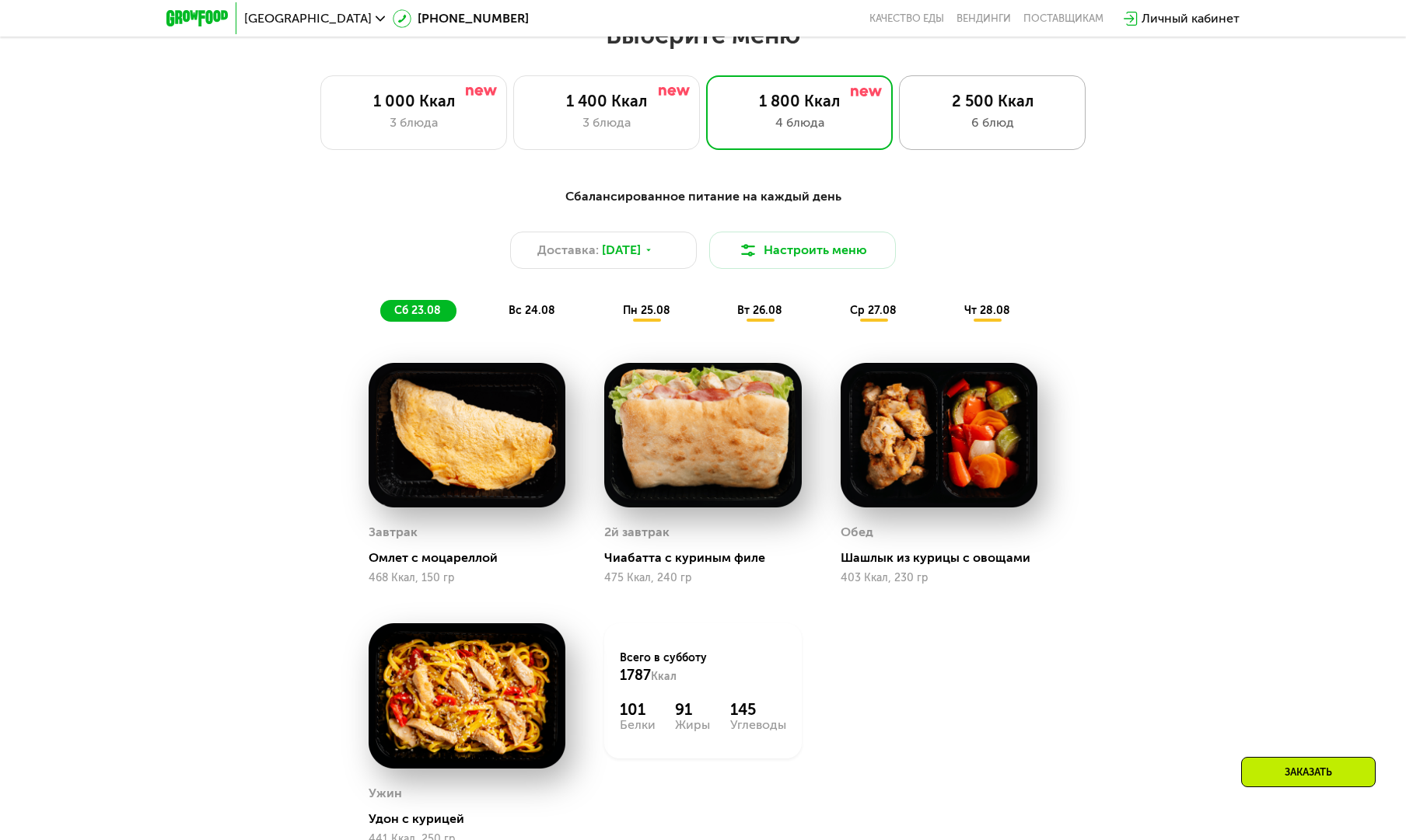
scroll to position [814, 0]
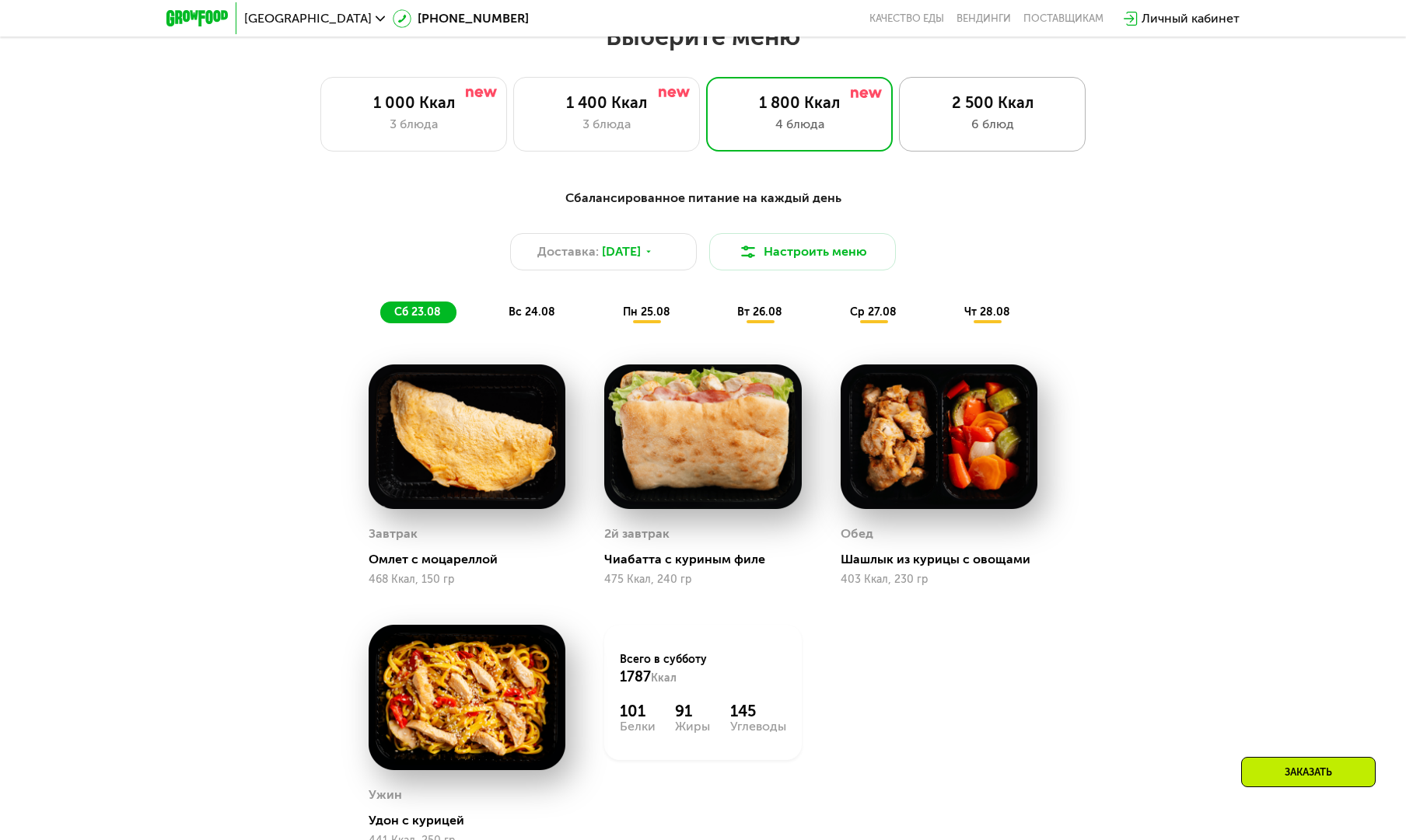
click at [1000, 121] on div "6 блюд" at bounding box center [991, 124] width 154 height 19
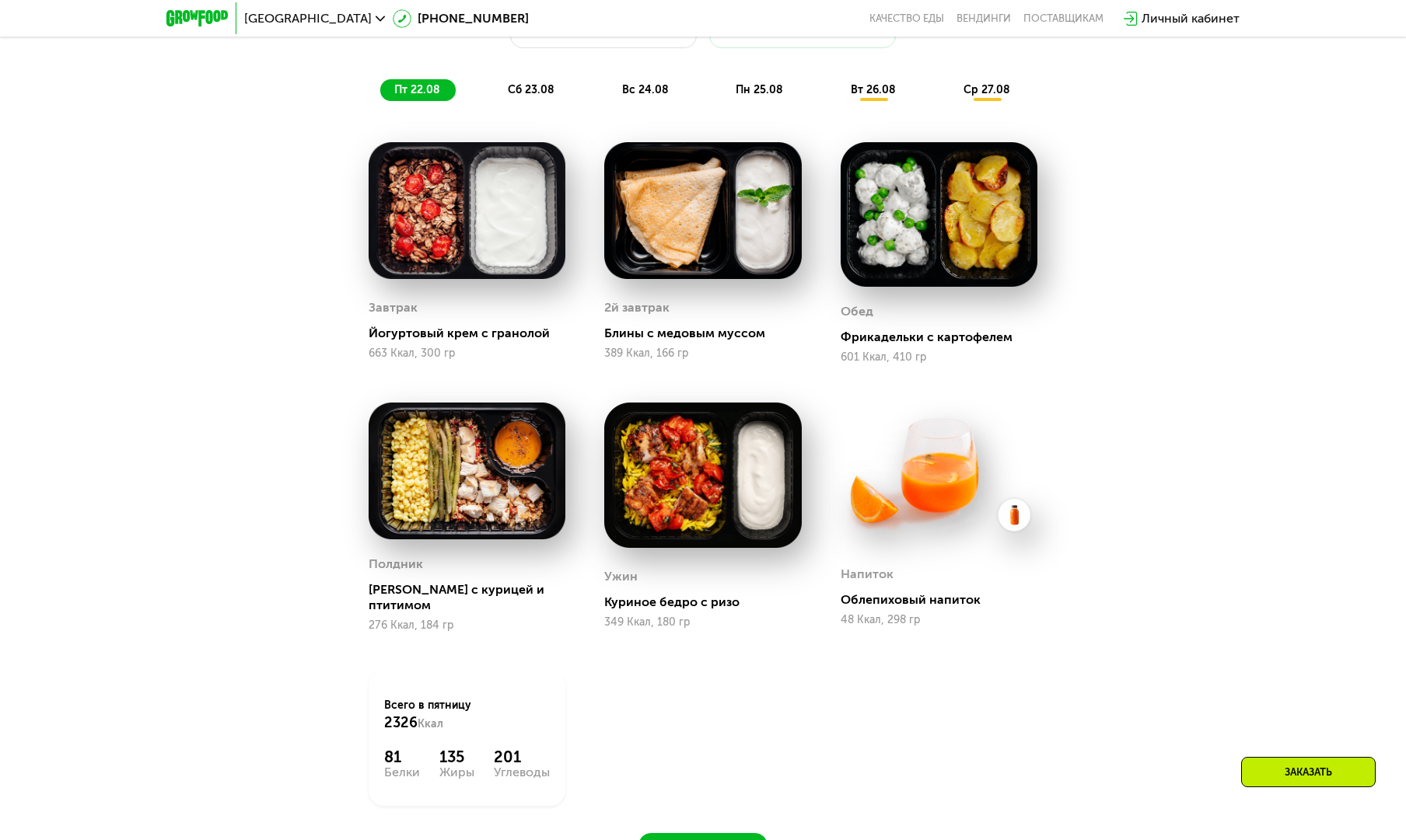
scroll to position [1035, 0]
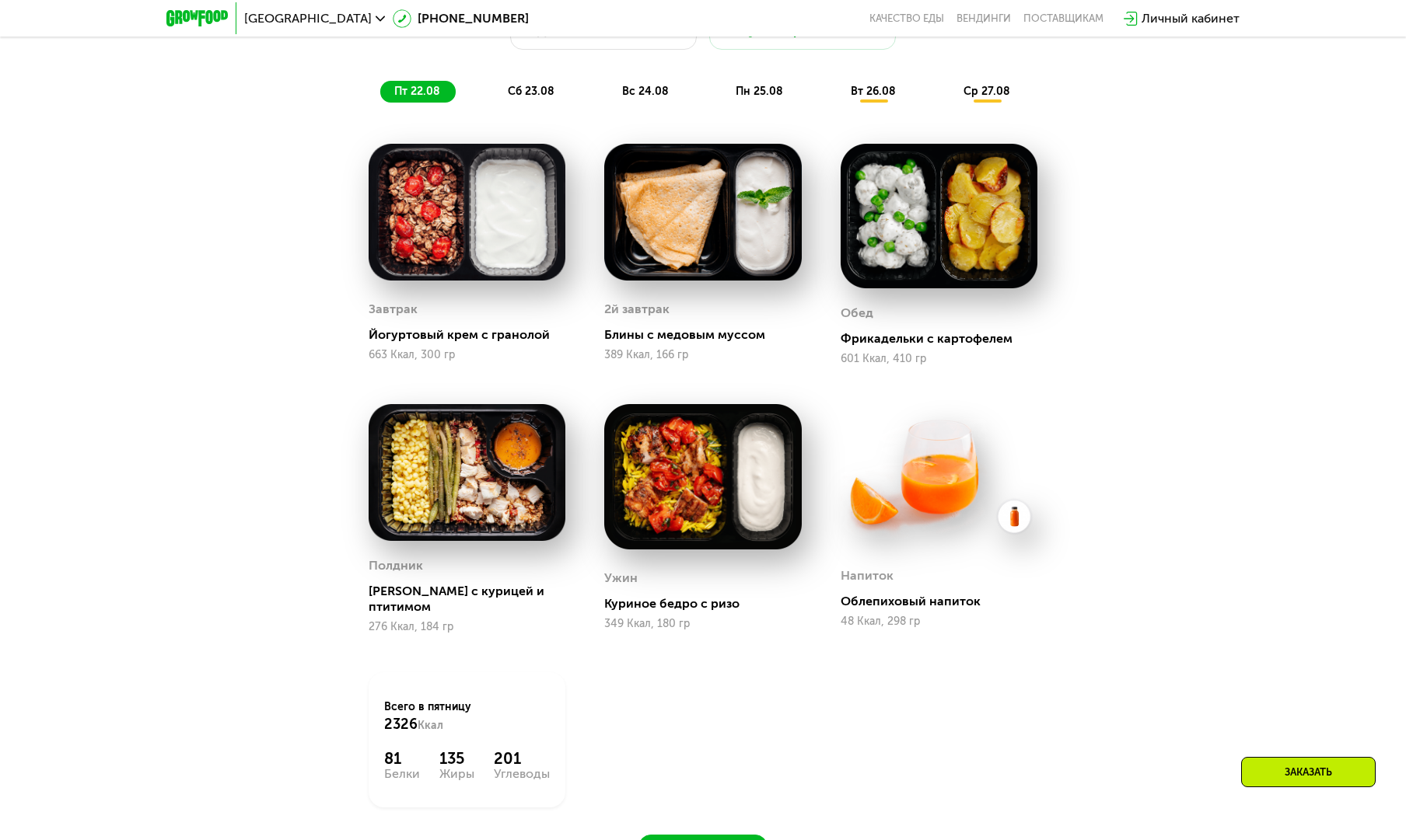
click at [526, 95] on span "сб 23.08" at bounding box center [532, 91] width 47 height 13
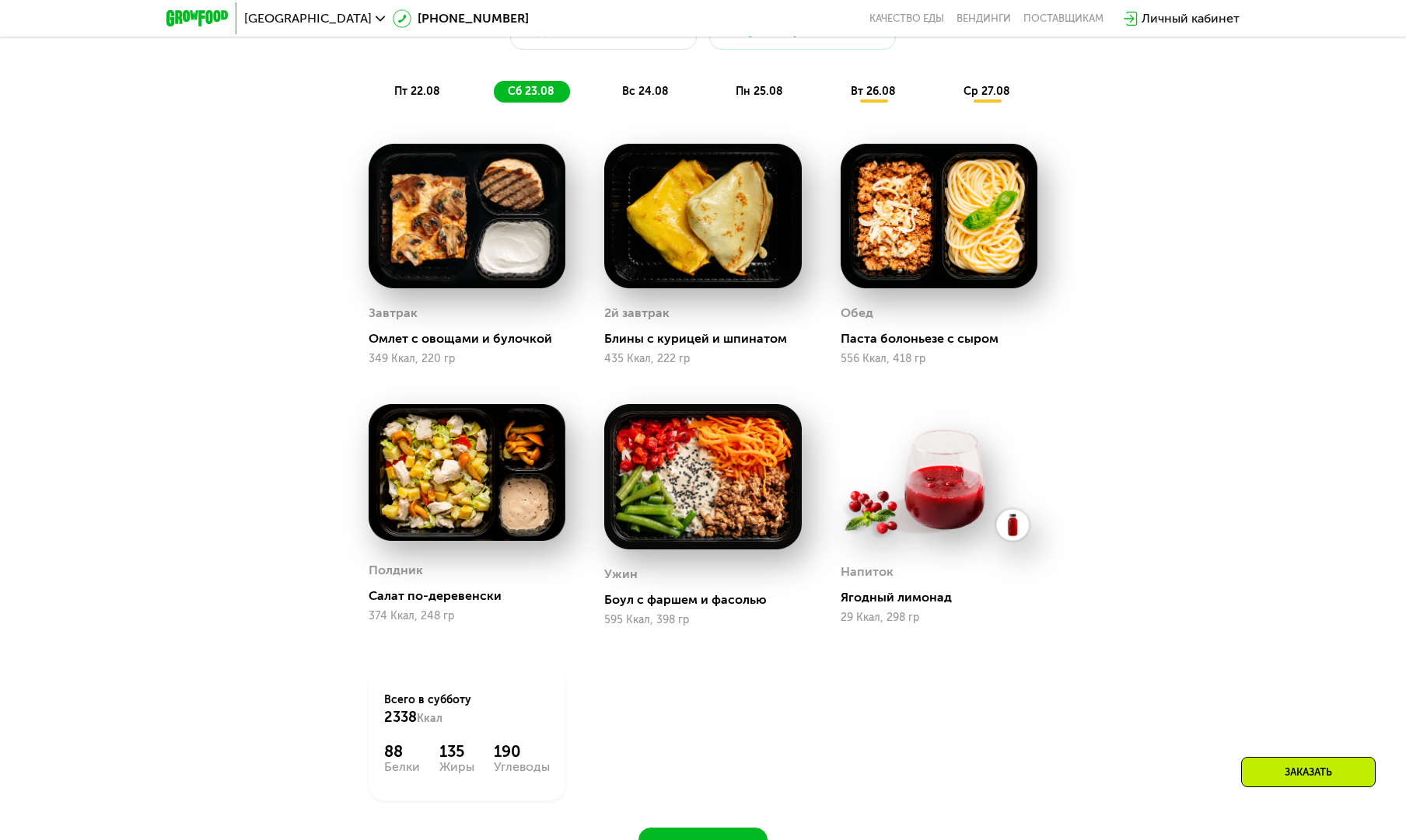
click at [648, 86] on span "вс 24.08" at bounding box center [646, 91] width 47 height 13
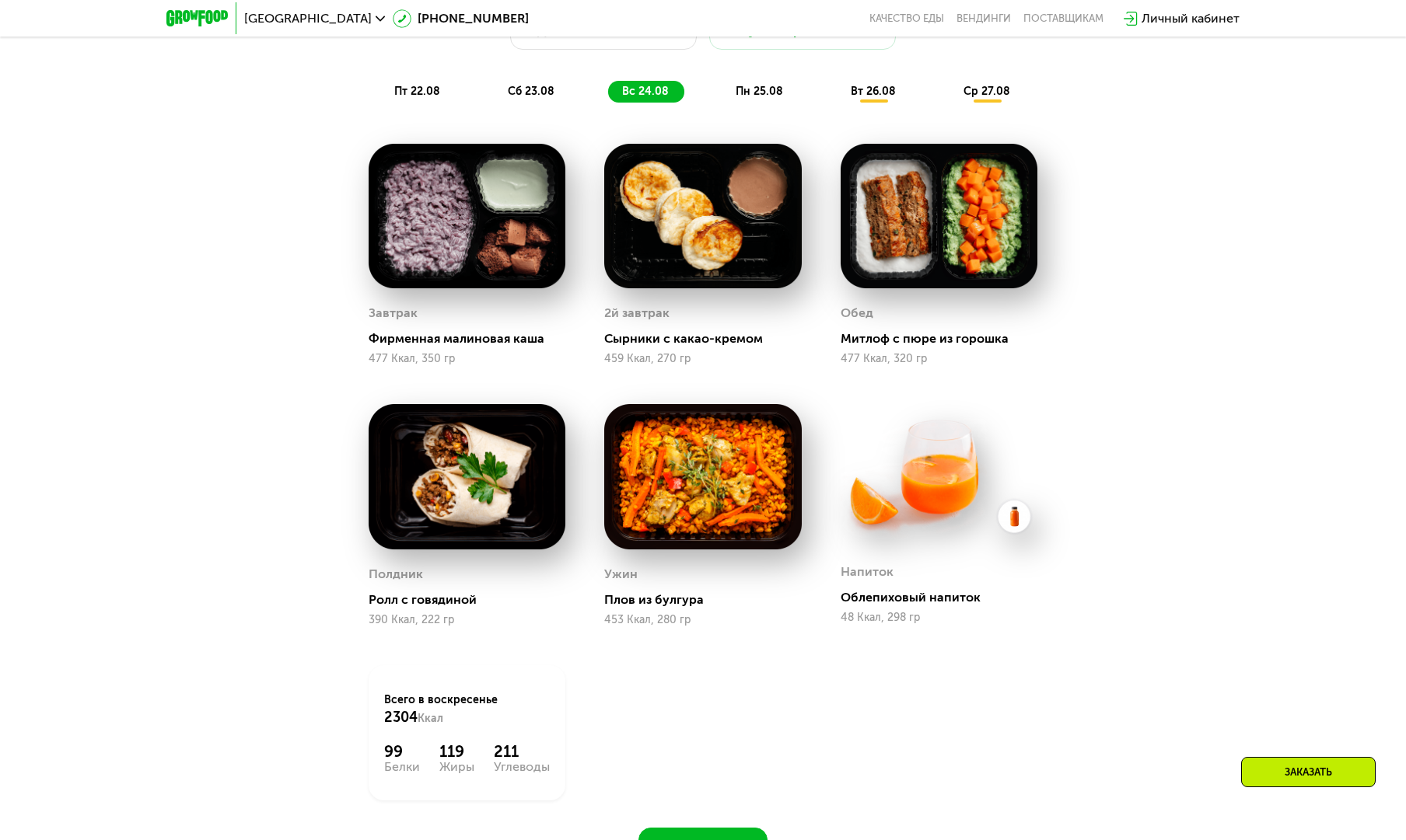
click at [874, 92] on span "вт 26.08" at bounding box center [873, 91] width 45 height 13
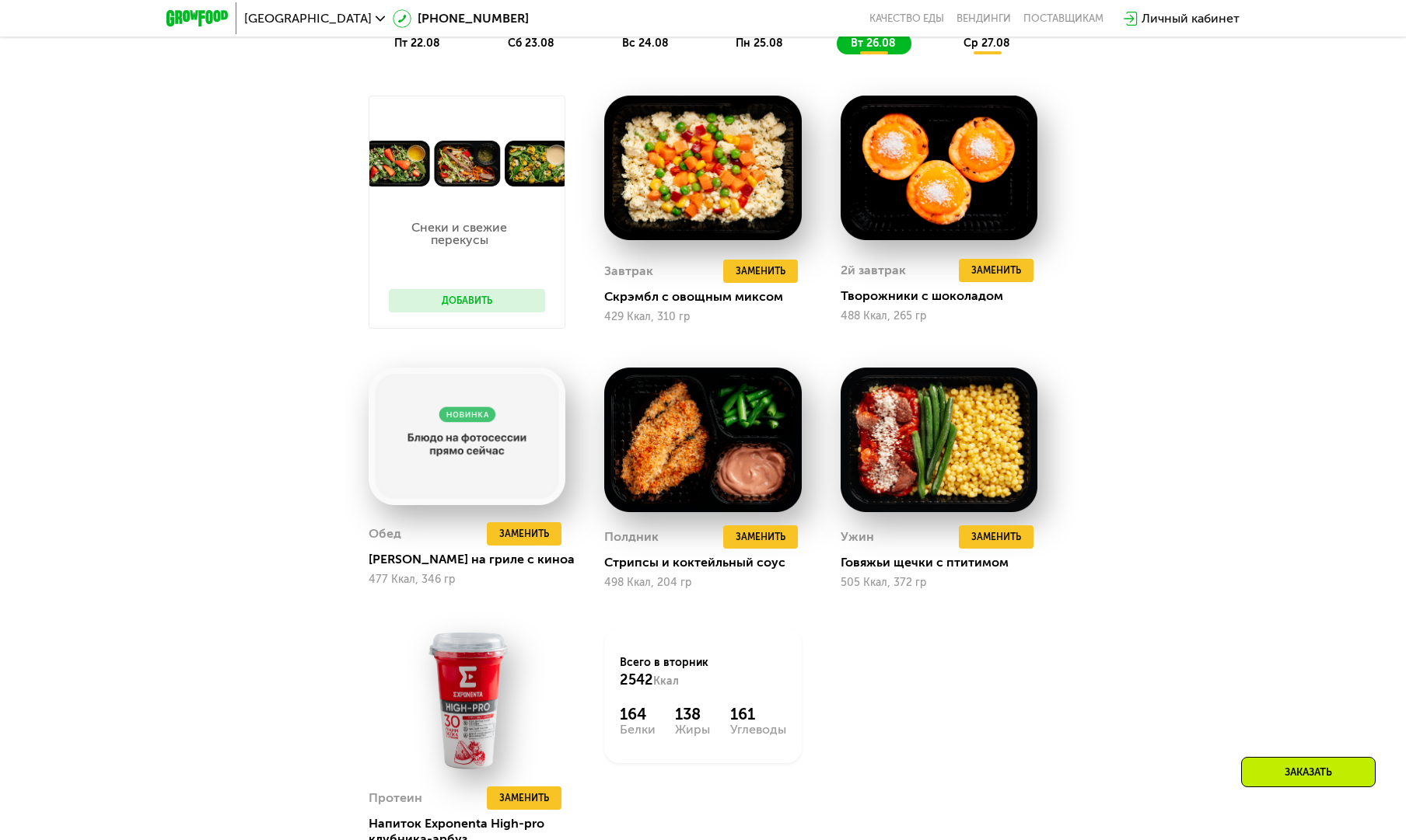
scroll to position [854, 0]
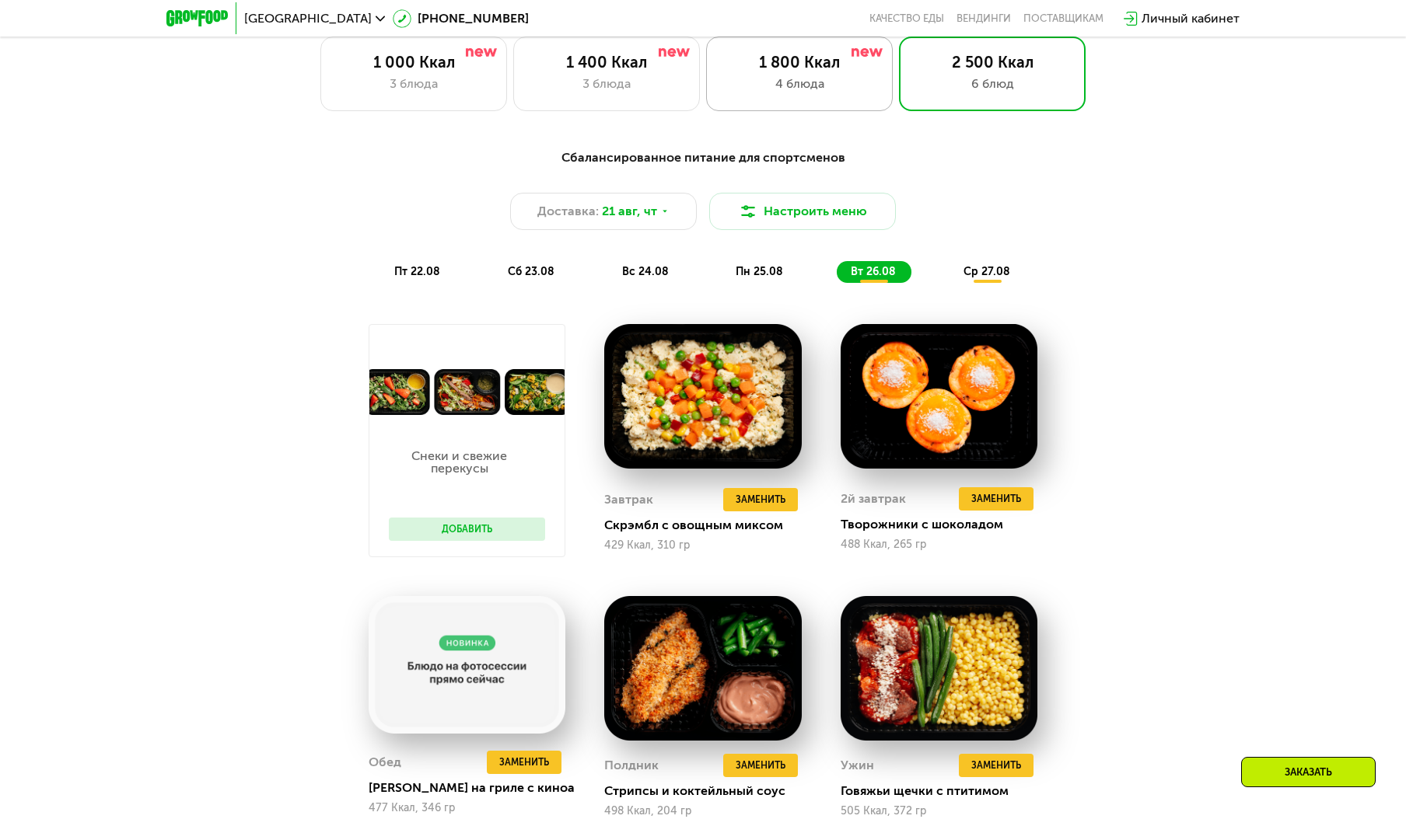
click at [814, 84] on div "4 блюда" at bounding box center [799, 83] width 154 height 19
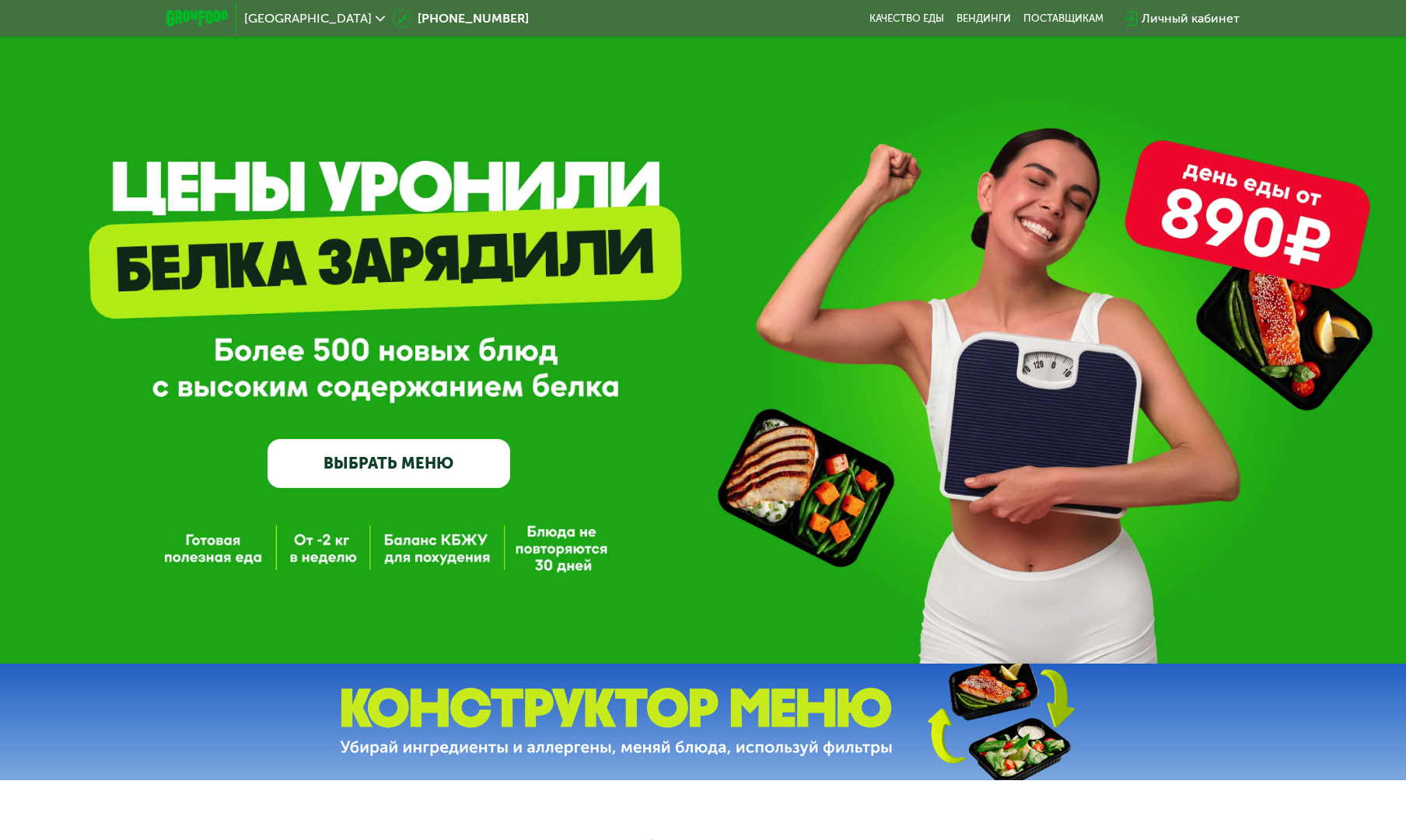
scroll to position [0, 0]
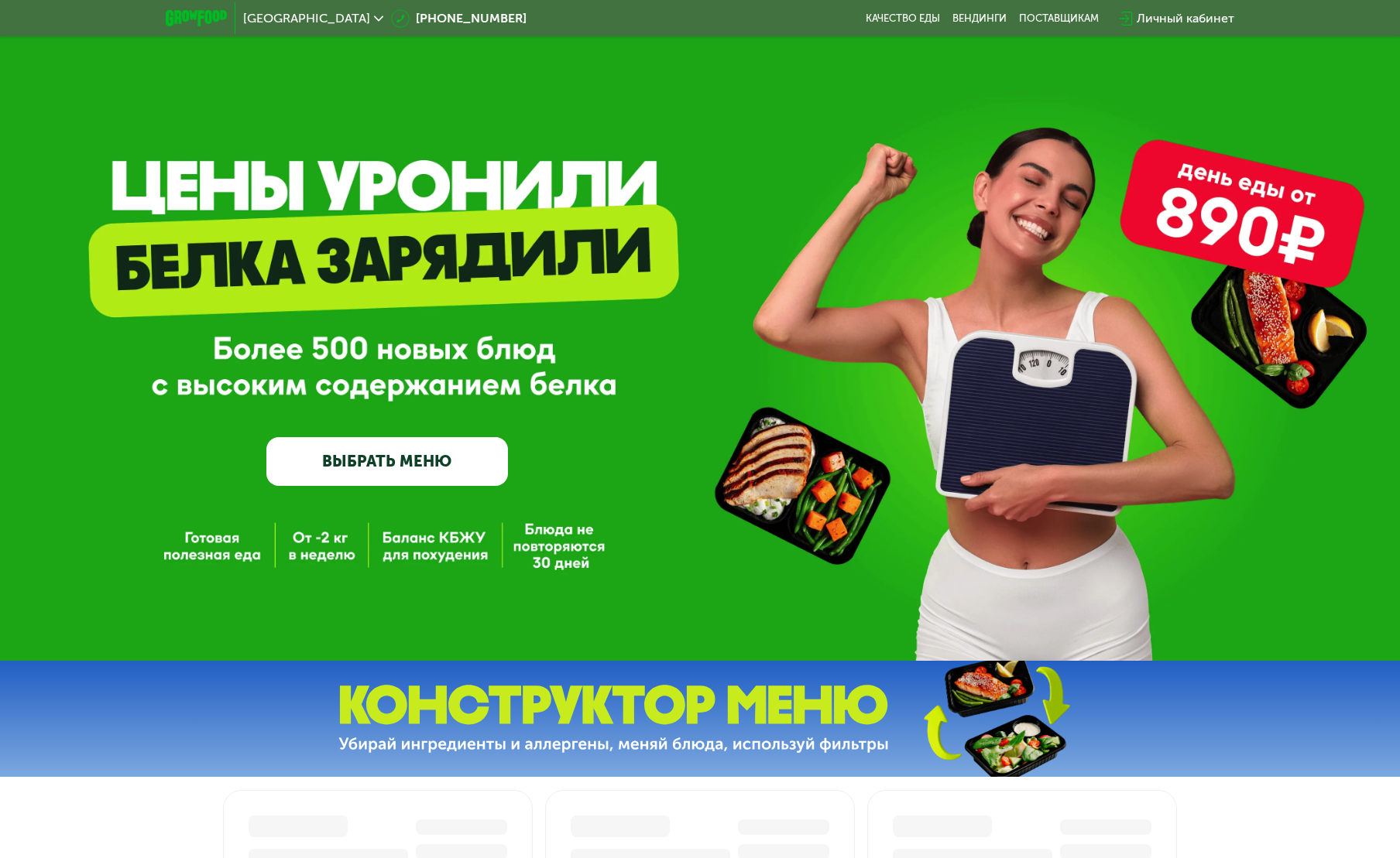
click at [763, 265] on div "GrowFood — доставка правильного питания ВЫБРАТЬ МЕНЮ" at bounding box center [700, 355] width 1400 height 263
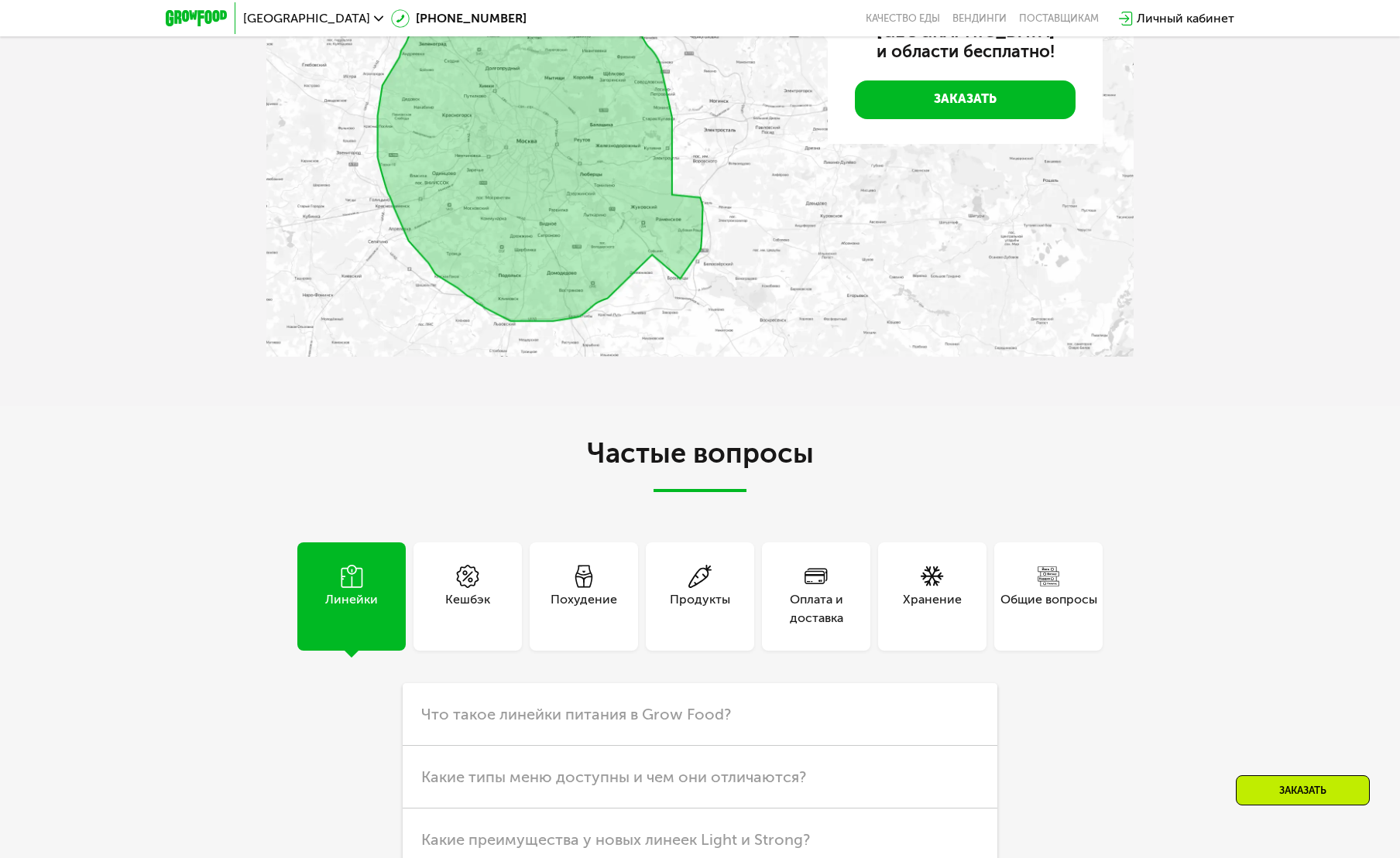
scroll to position [3455, 0]
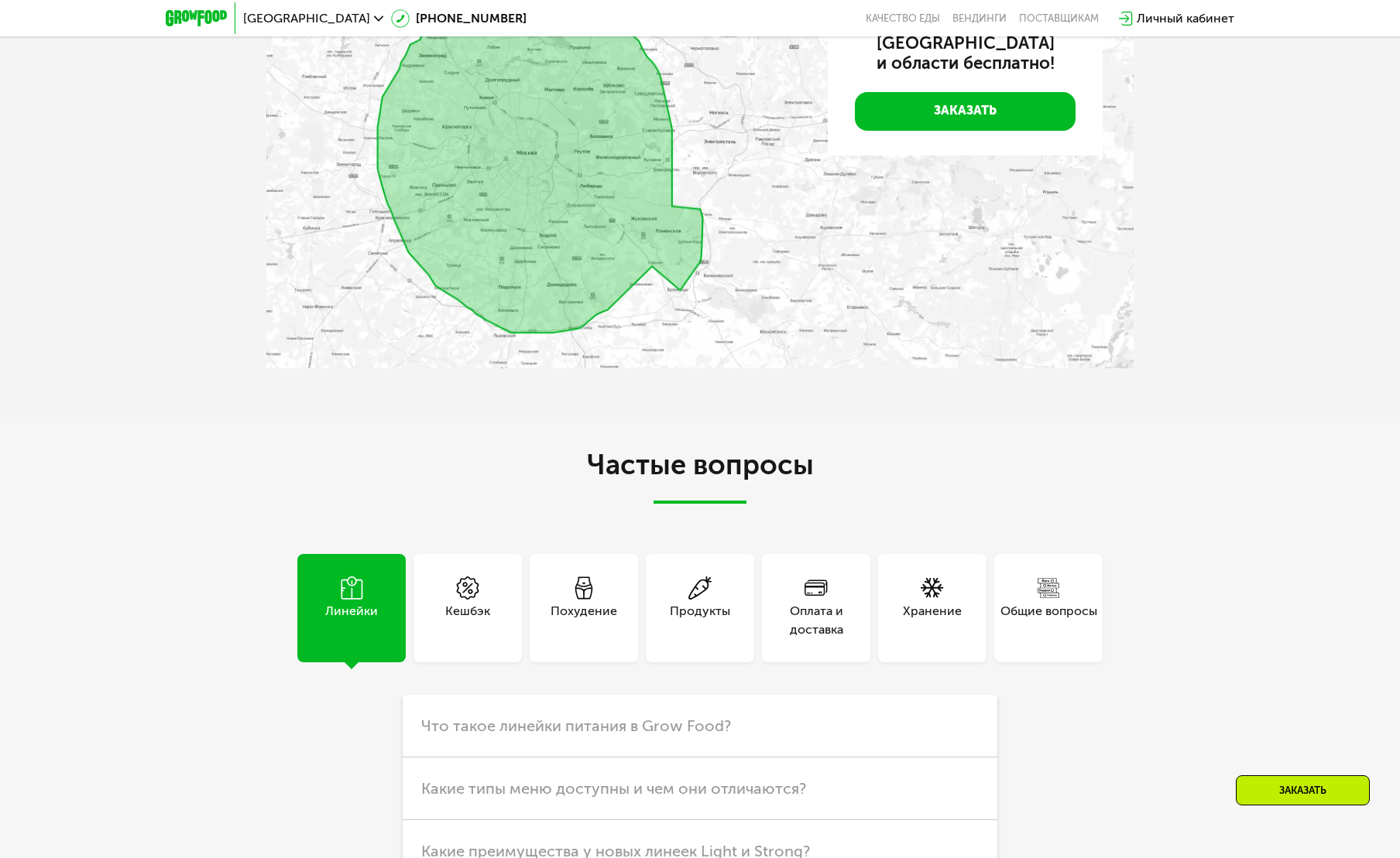
click at [533, 288] on img at bounding box center [700, 165] width 867 height 408
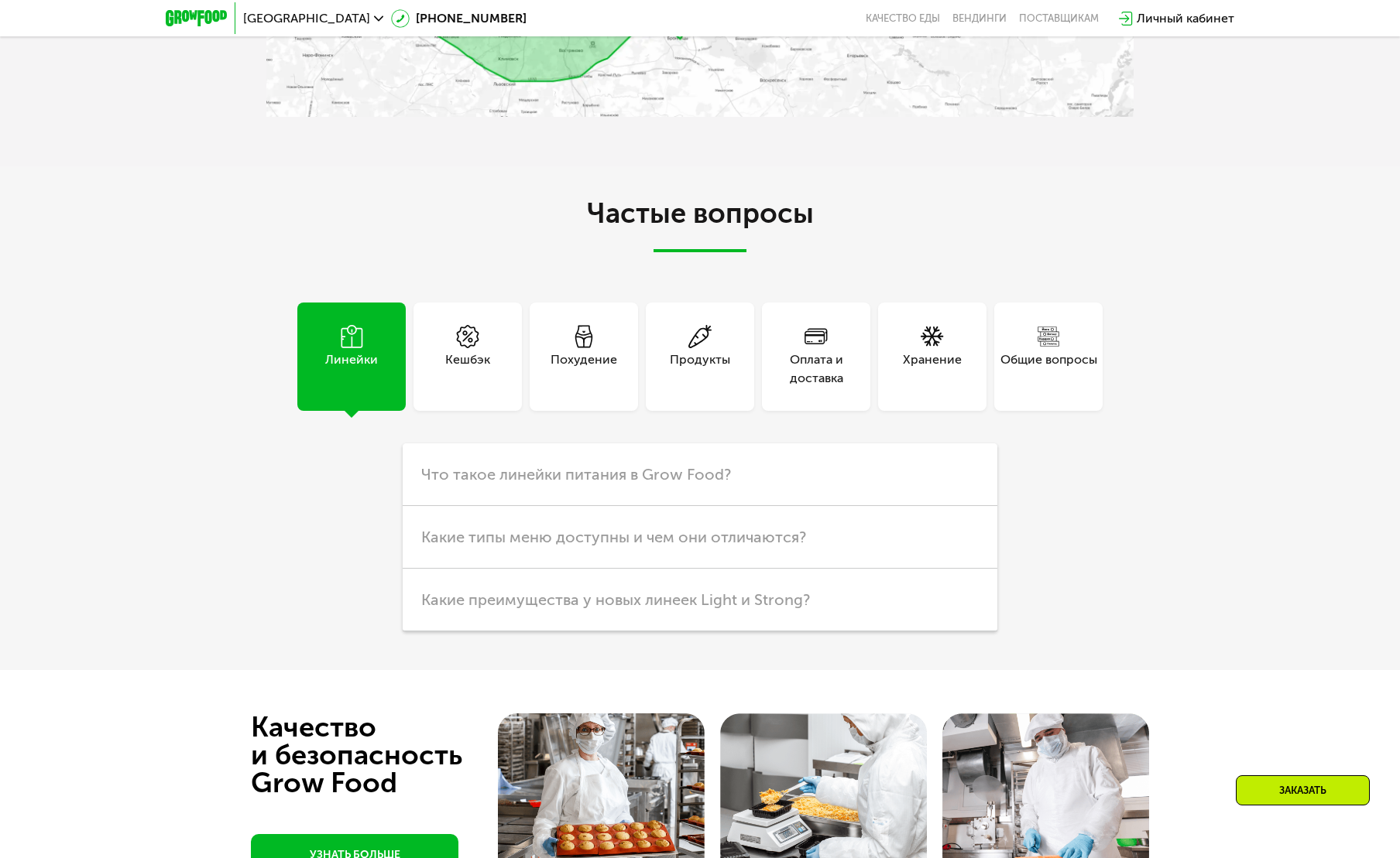
scroll to position [3738, 0]
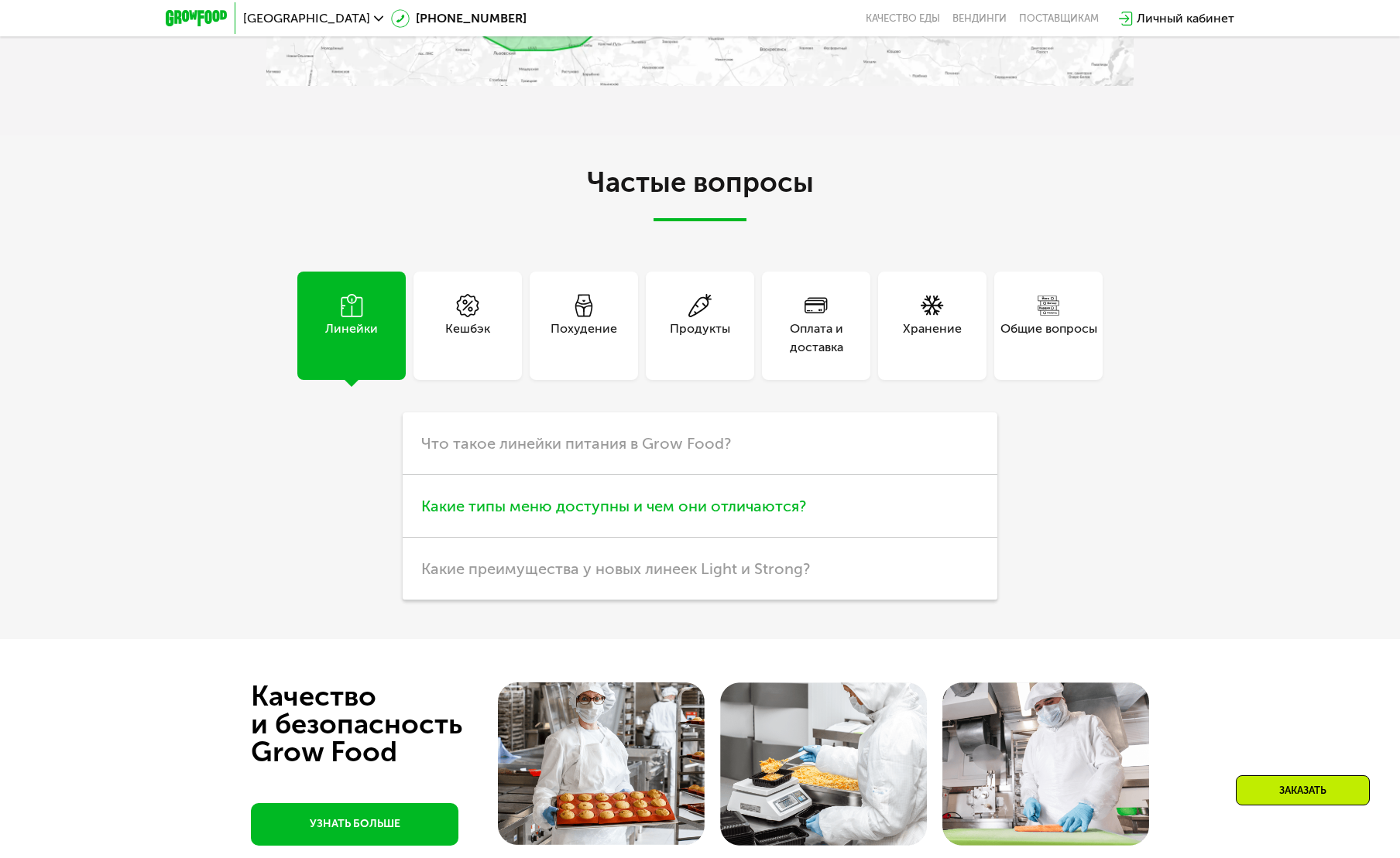
click at [650, 516] on span "Какие типы меню доступны и чем они отличаются?" at bounding box center [613, 506] width 384 height 19
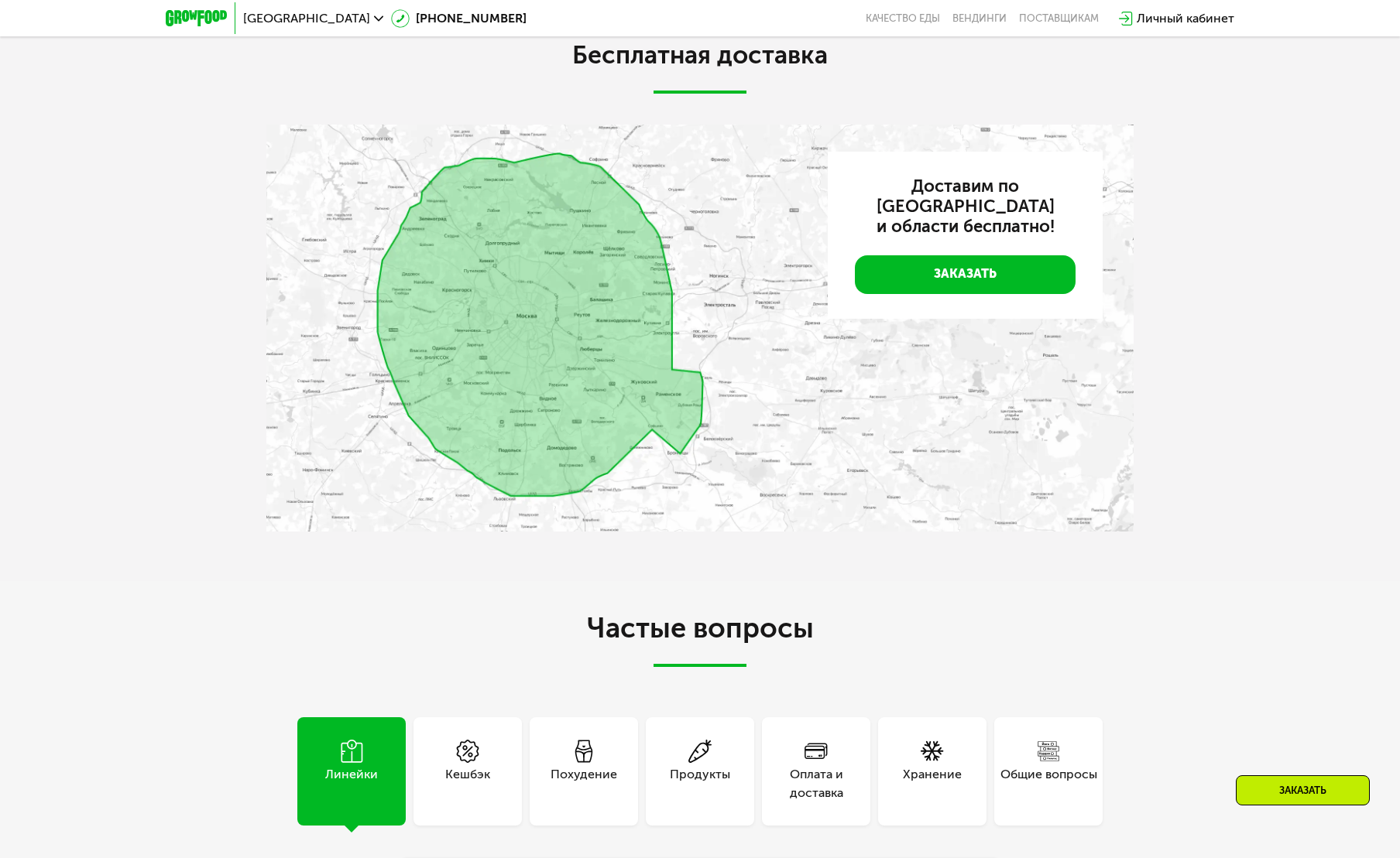
scroll to position [3283, 0]
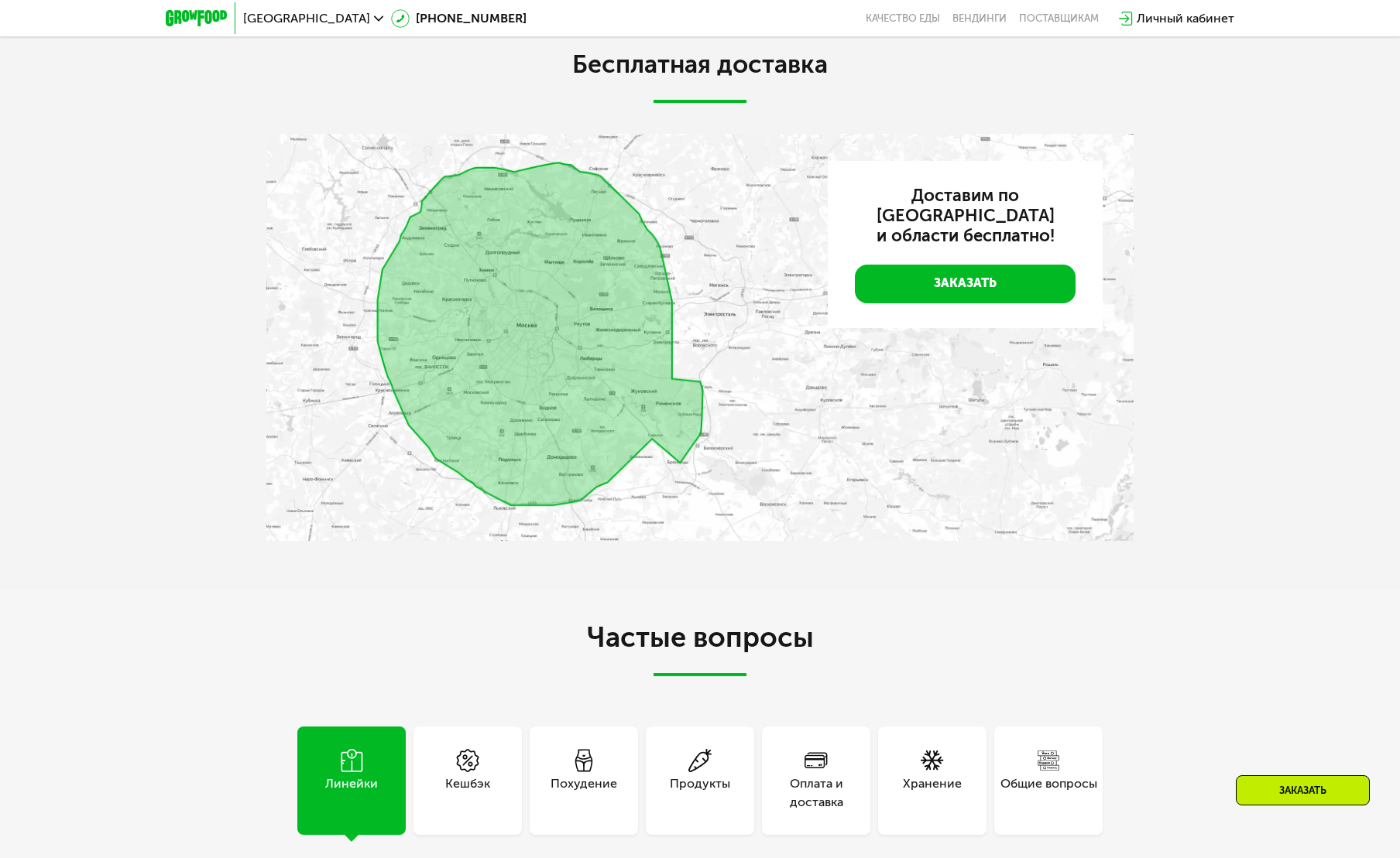
click at [522, 475] on img at bounding box center [700, 338] width 867 height 408
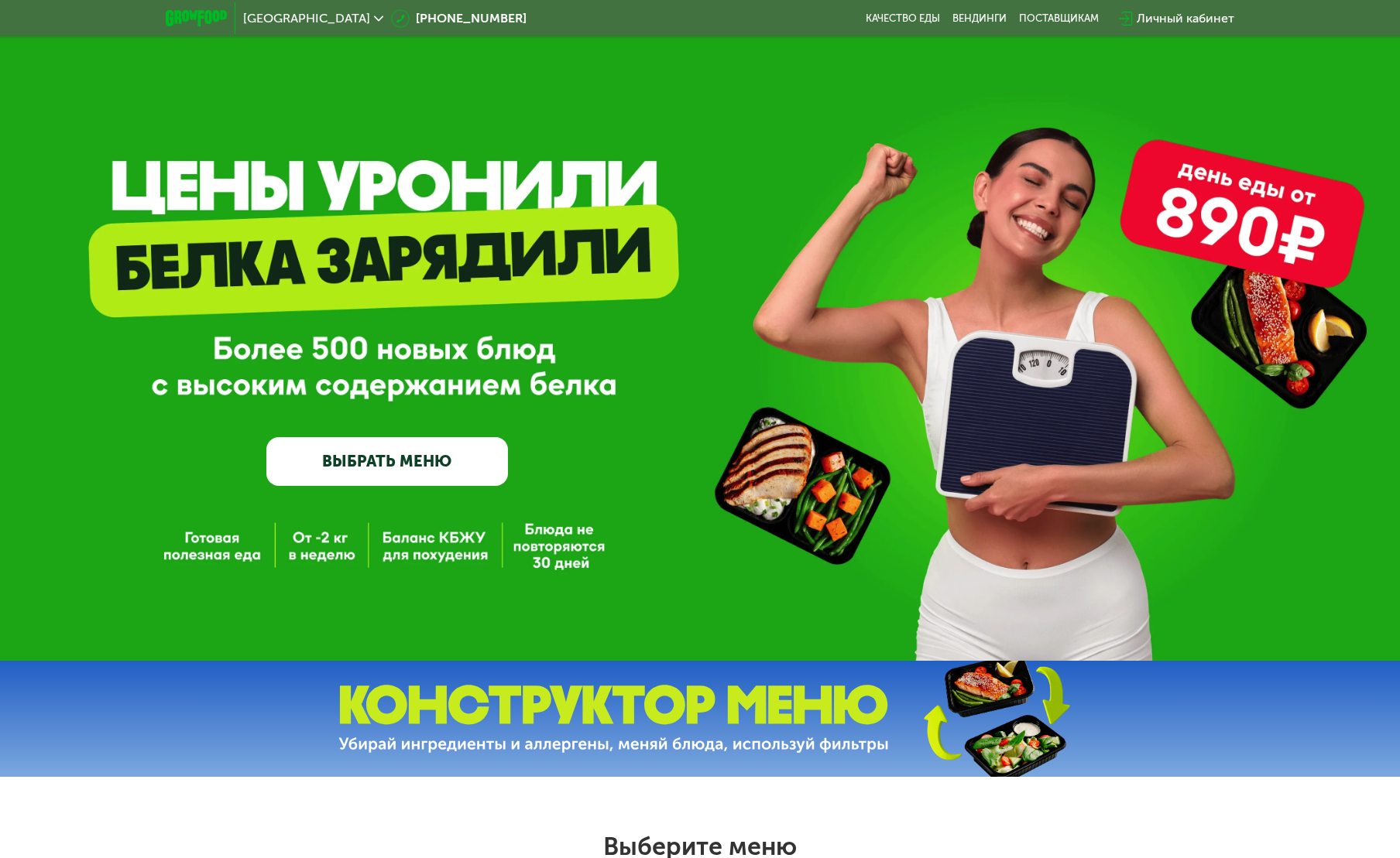
scroll to position [0, 0]
